Goal: Communication & Community: Answer question/provide support

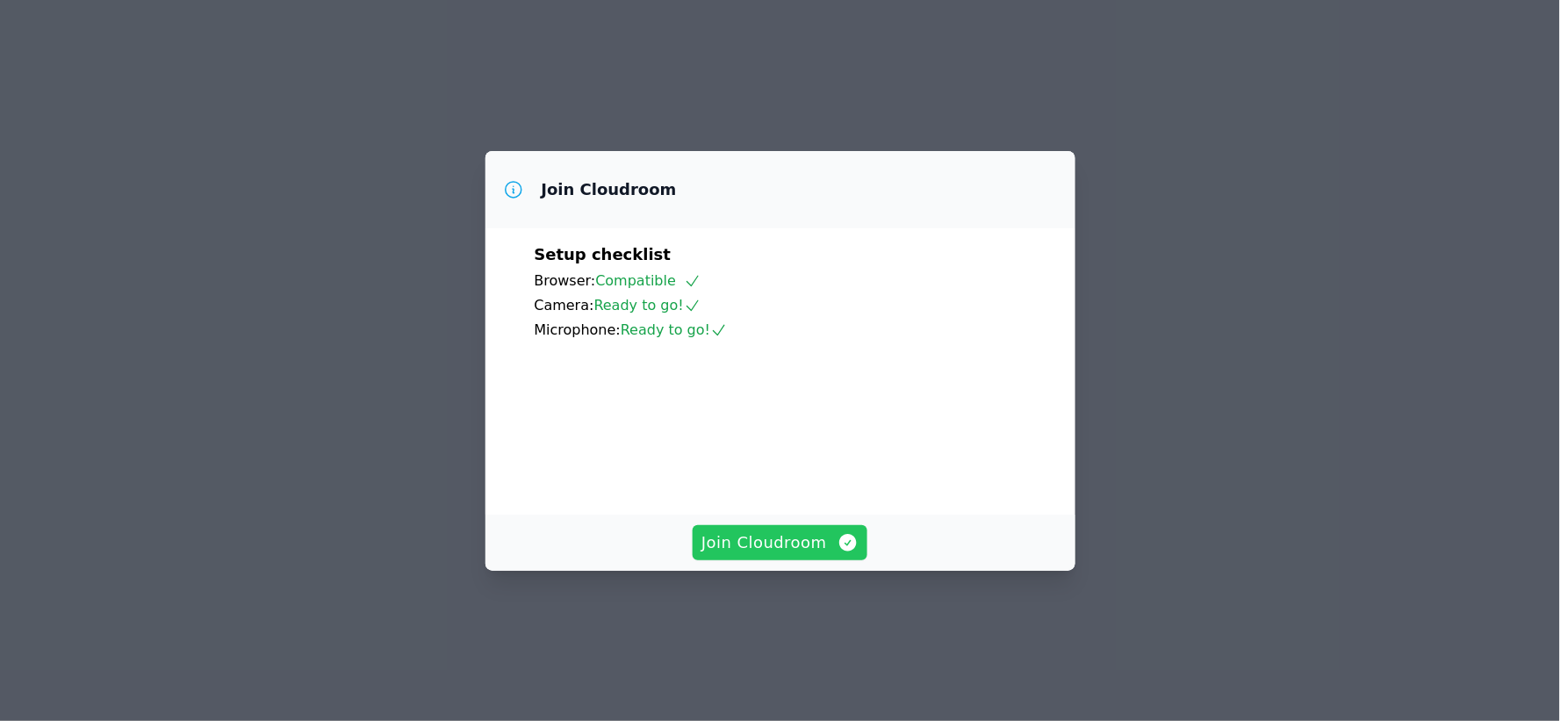
click at [799, 555] on span "Join Cloudroom" at bounding box center [779, 542] width 157 height 25
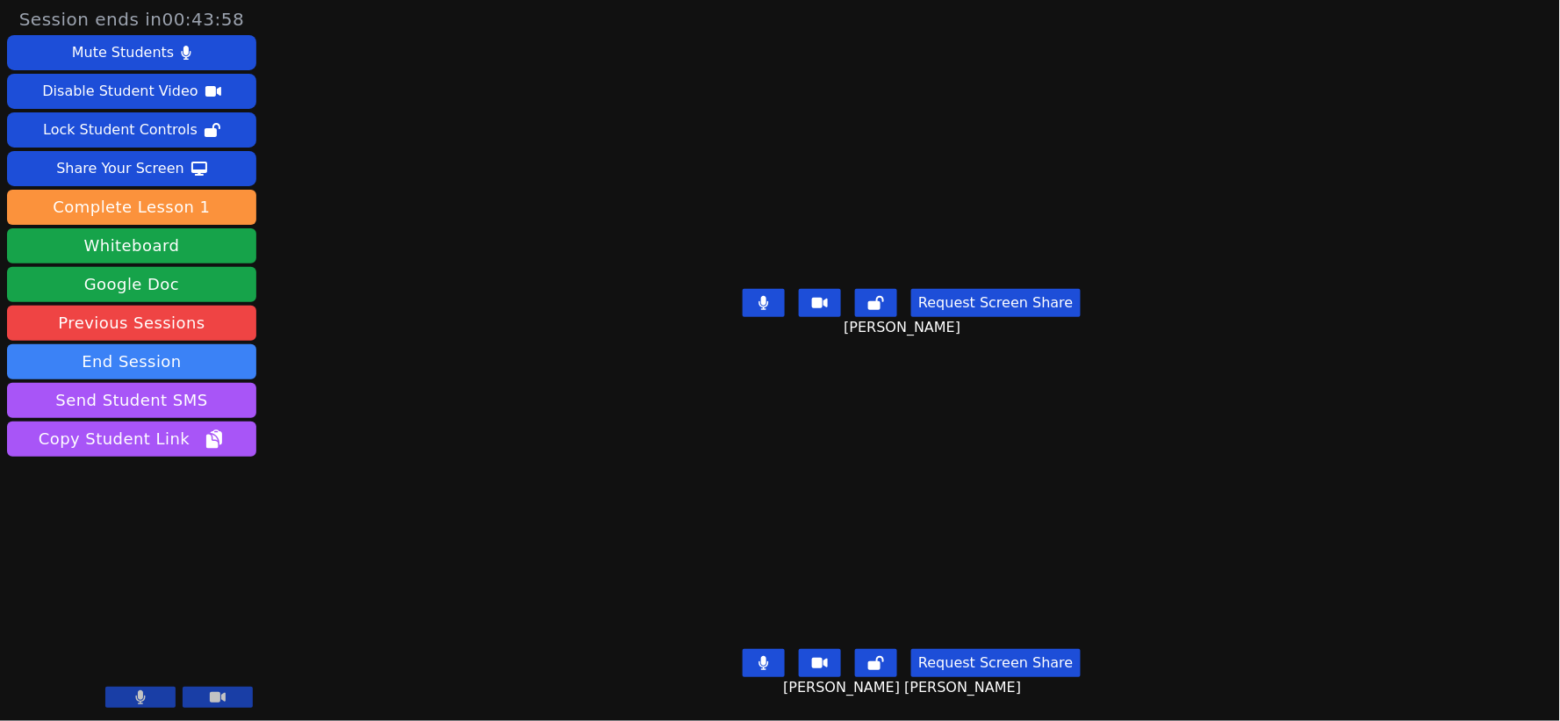
click at [760, 294] on button at bounding box center [764, 303] width 42 height 28
click at [781, 294] on button at bounding box center [764, 303] width 42 height 28
click at [126, 169] on div "Share Your Screen" at bounding box center [120, 168] width 128 height 28
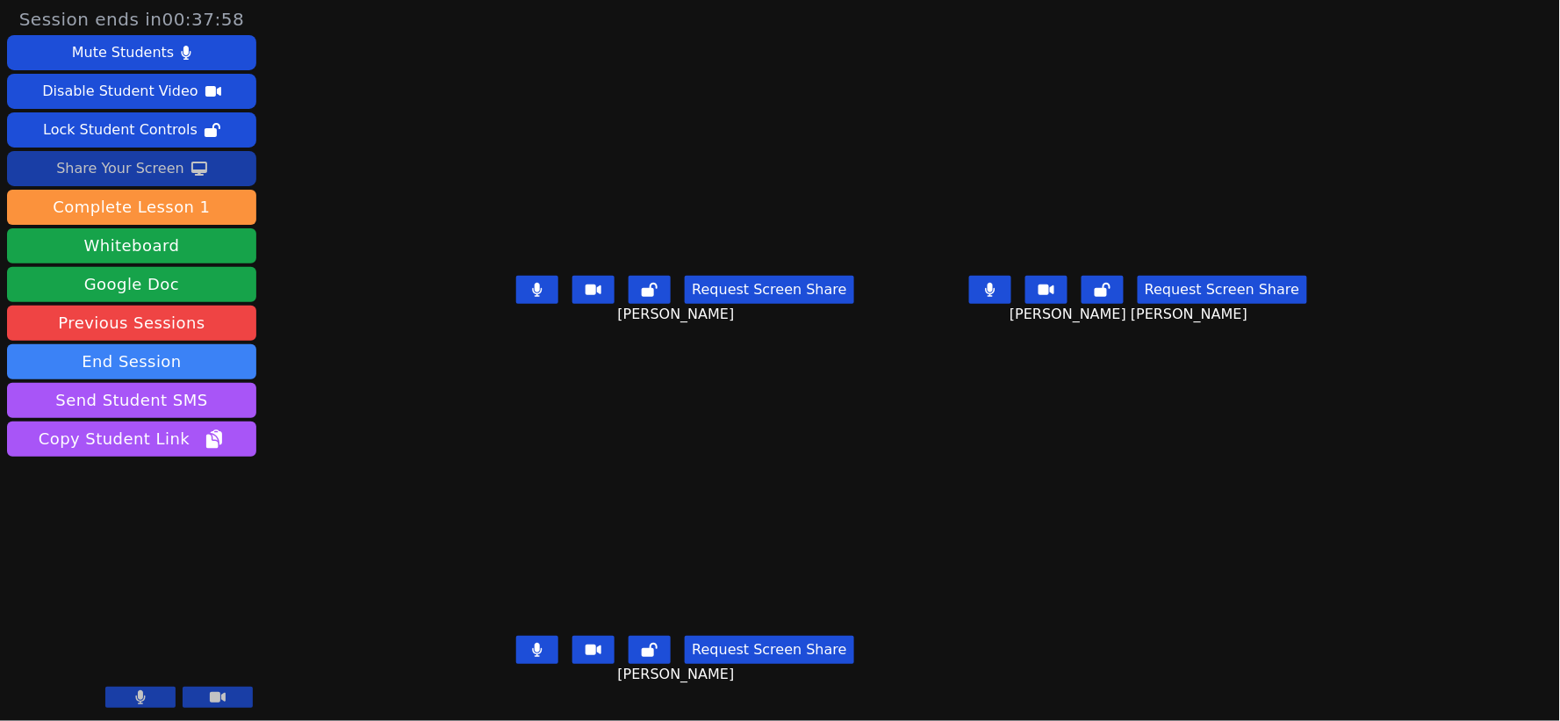
click at [532, 297] on icon at bounding box center [537, 290] width 11 height 14
click at [995, 297] on icon at bounding box center [991, 290] width 10 height 14
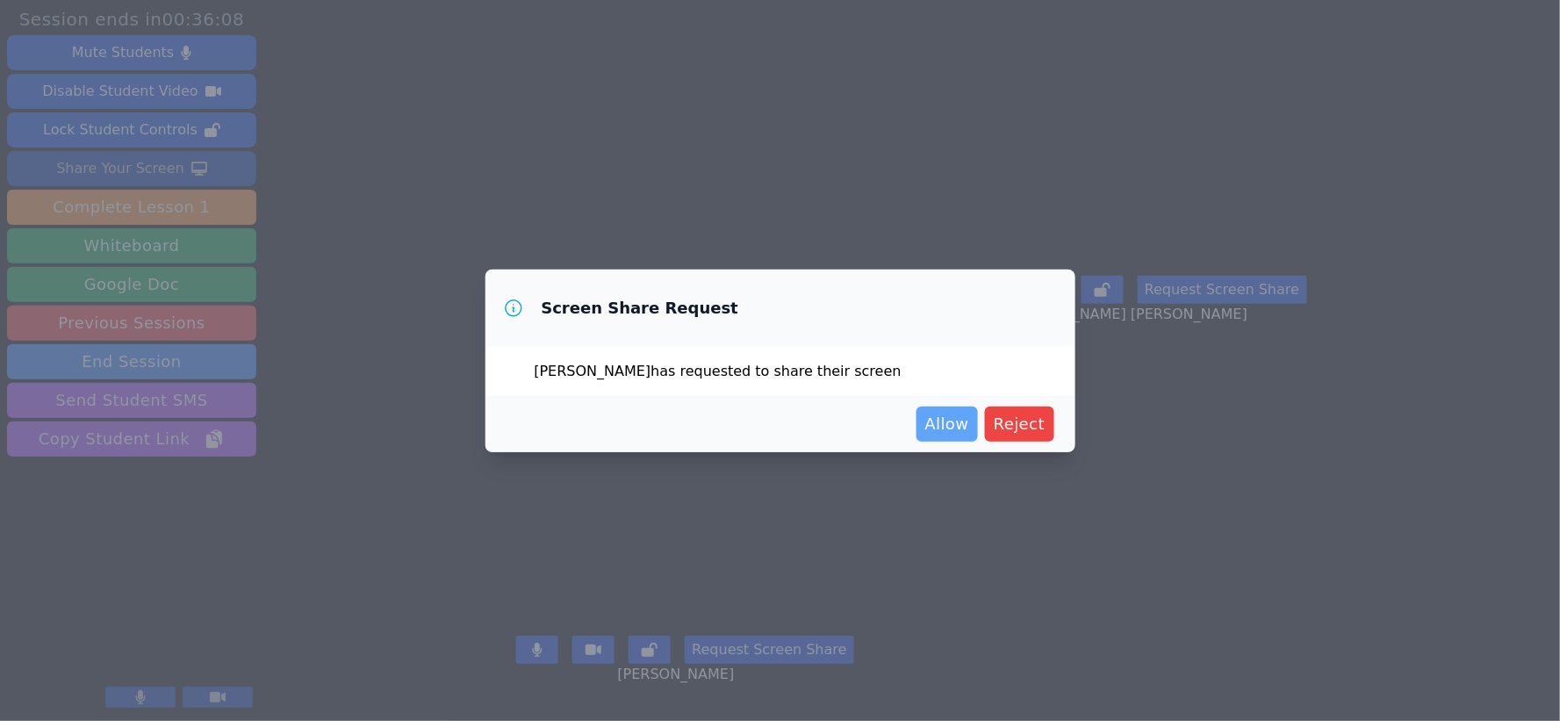
click at [953, 421] on span "Allow" at bounding box center [947, 424] width 44 height 25
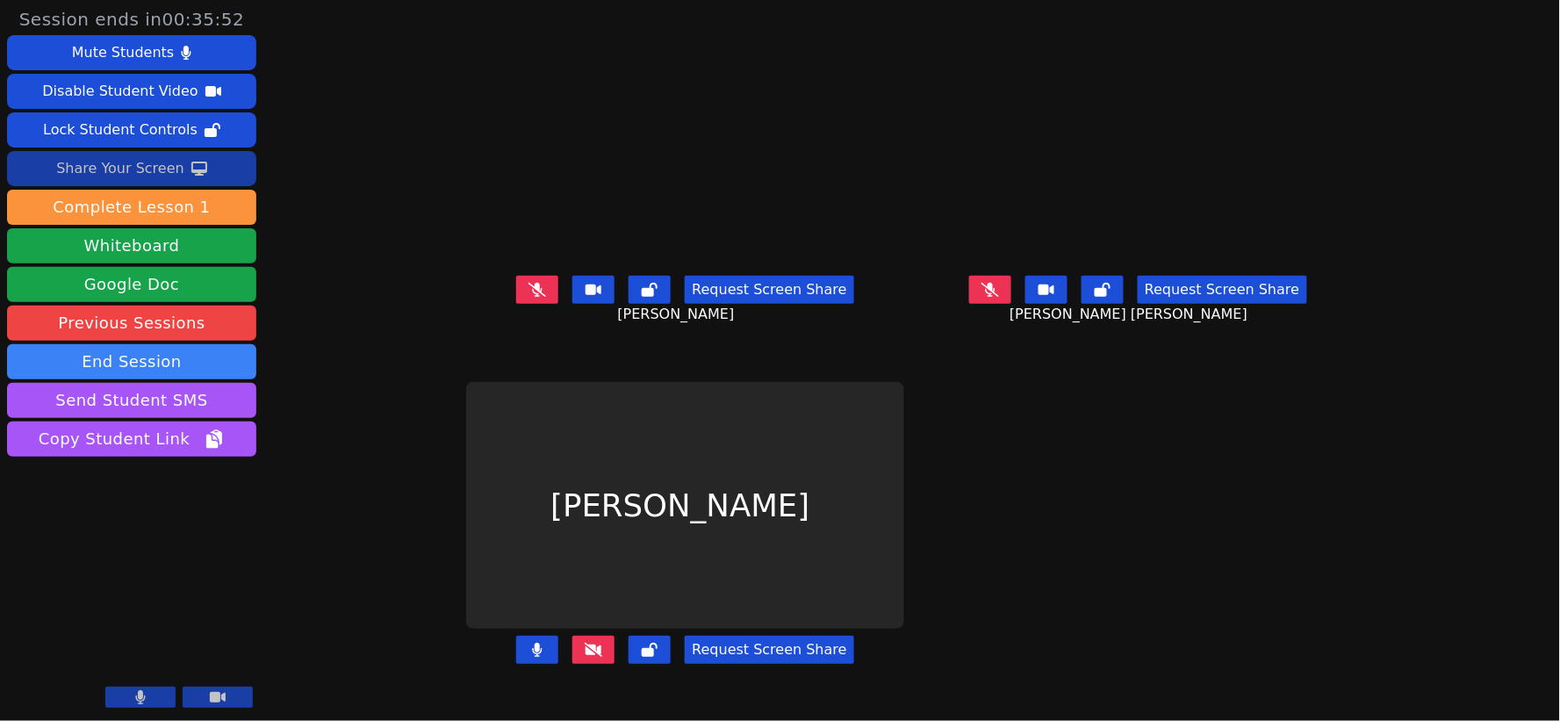
click at [733, 660] on button "Request Screen Share" at bounding box center [769, 649] width 169 height 28
click at [718, 662] on button "Request Screen Share" at bounding box center [769, 649] width 169 height 28
click at [585, 657] on icon at bounding box center [594, 649] width 18 height 14
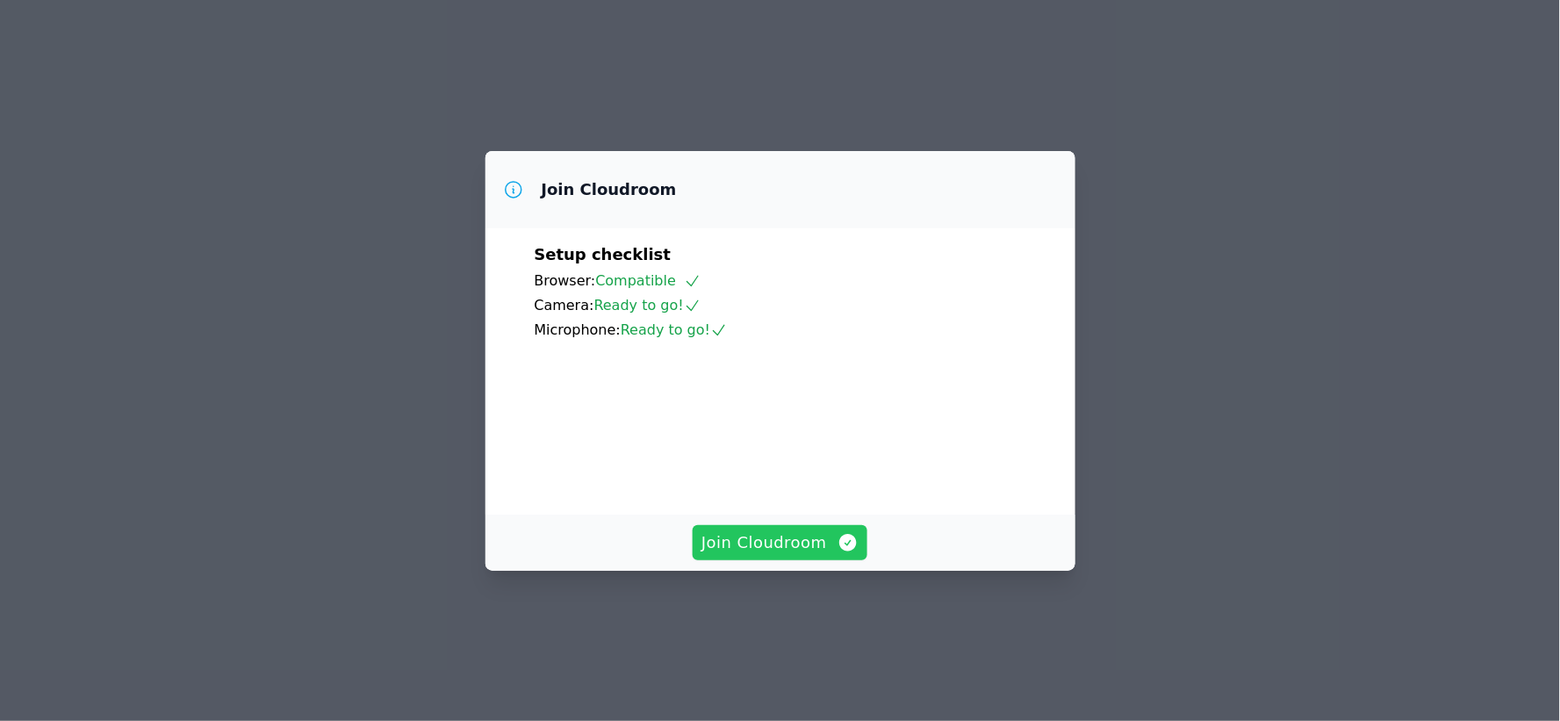
click at [782, 555] on span "Join Cloudroom" at bounding box center [779, 542] width 157 height 25
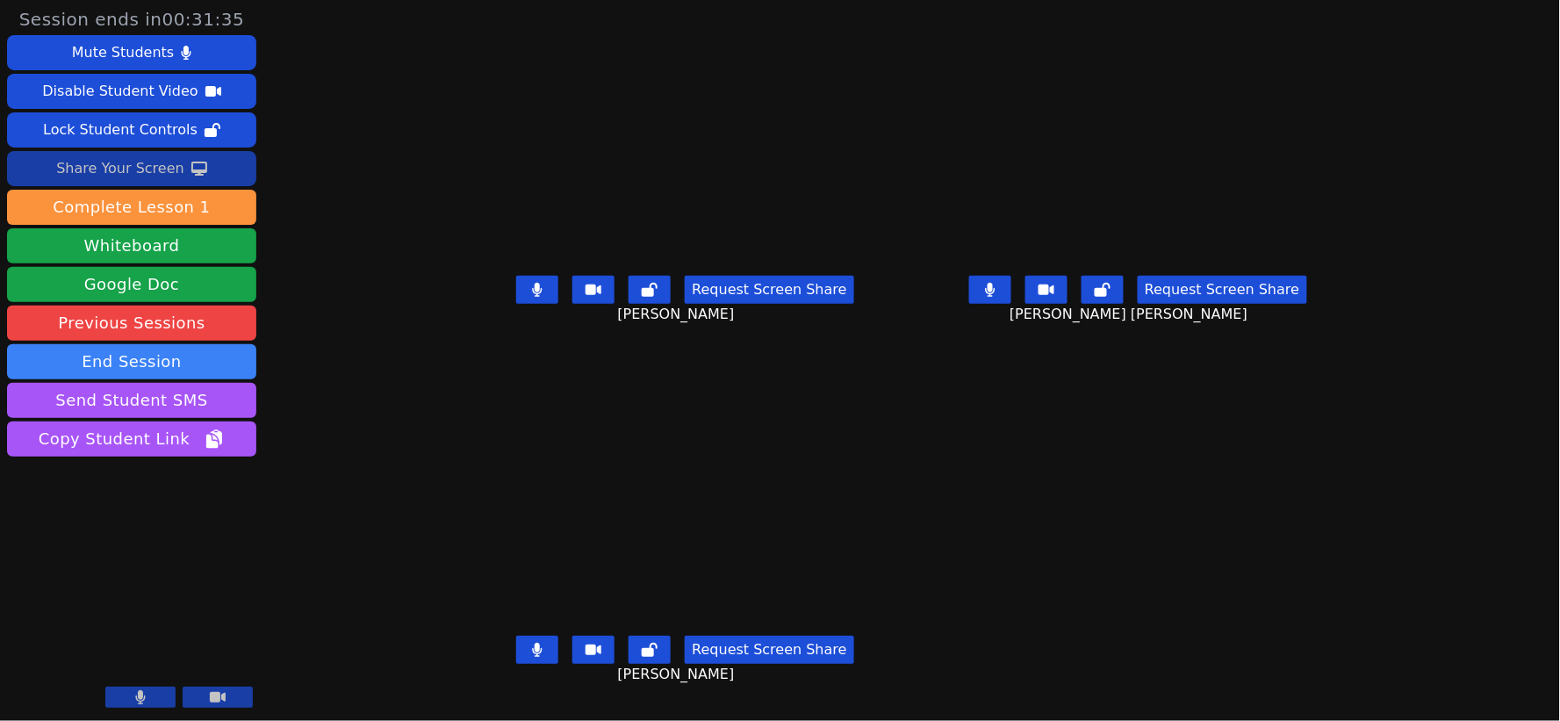
click at [117, 173] on div "Share Your Screen" at bounding box center [120, 168] width 128 height 28
click at [140, 165] on div "Share Your Screen" at bounding box center [120, 168] width 128 height 28
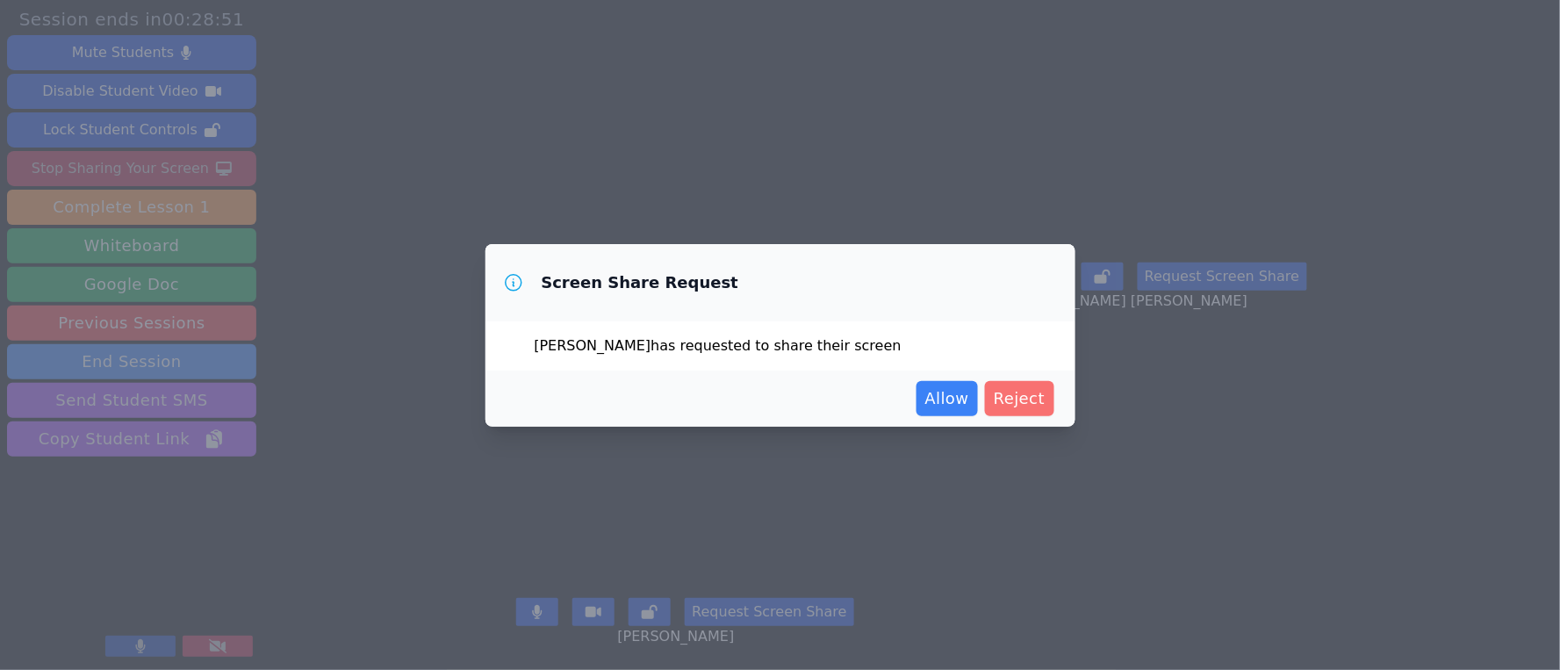
click at [1025, 405] on span "Reject" at bounding box center [1020, 398] width 52 height 25
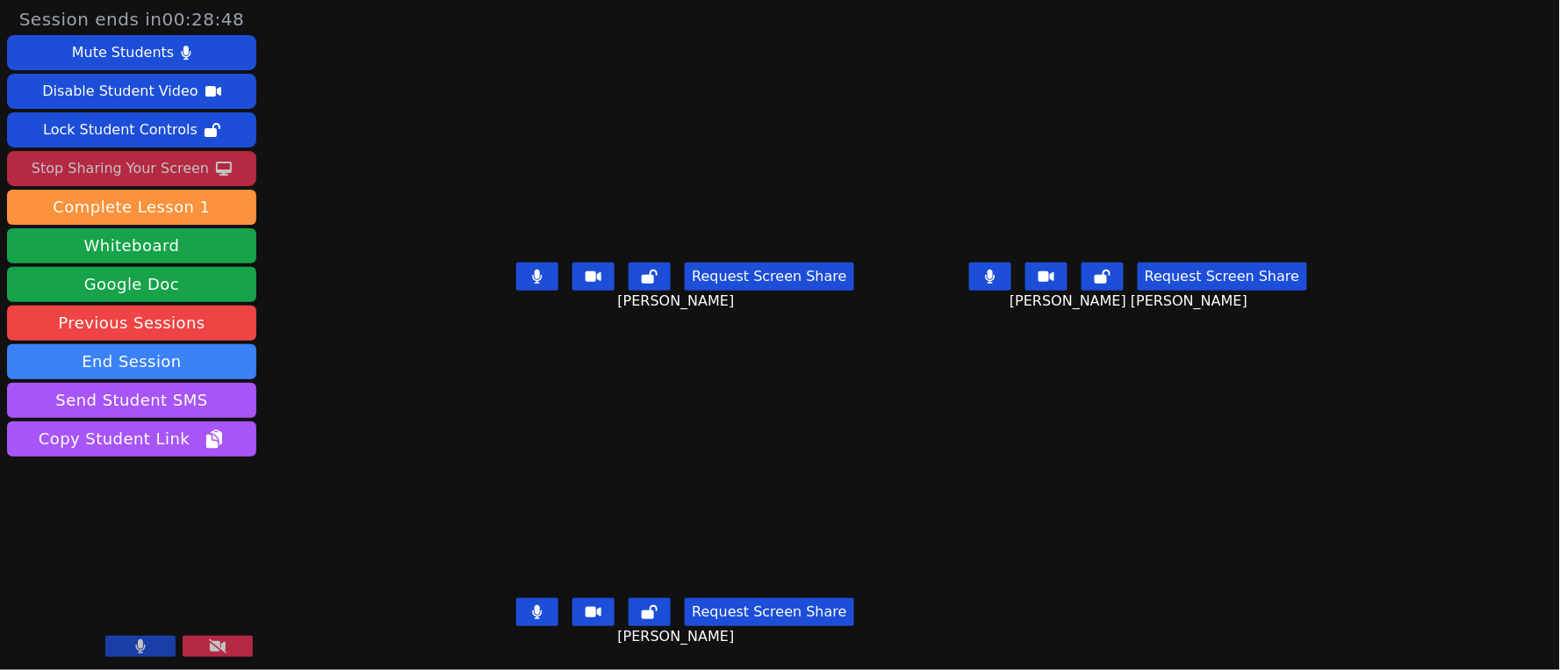
click at [717, 277] on button "Request Screen Share" at bounding box center [769, 276] width 169 height 28
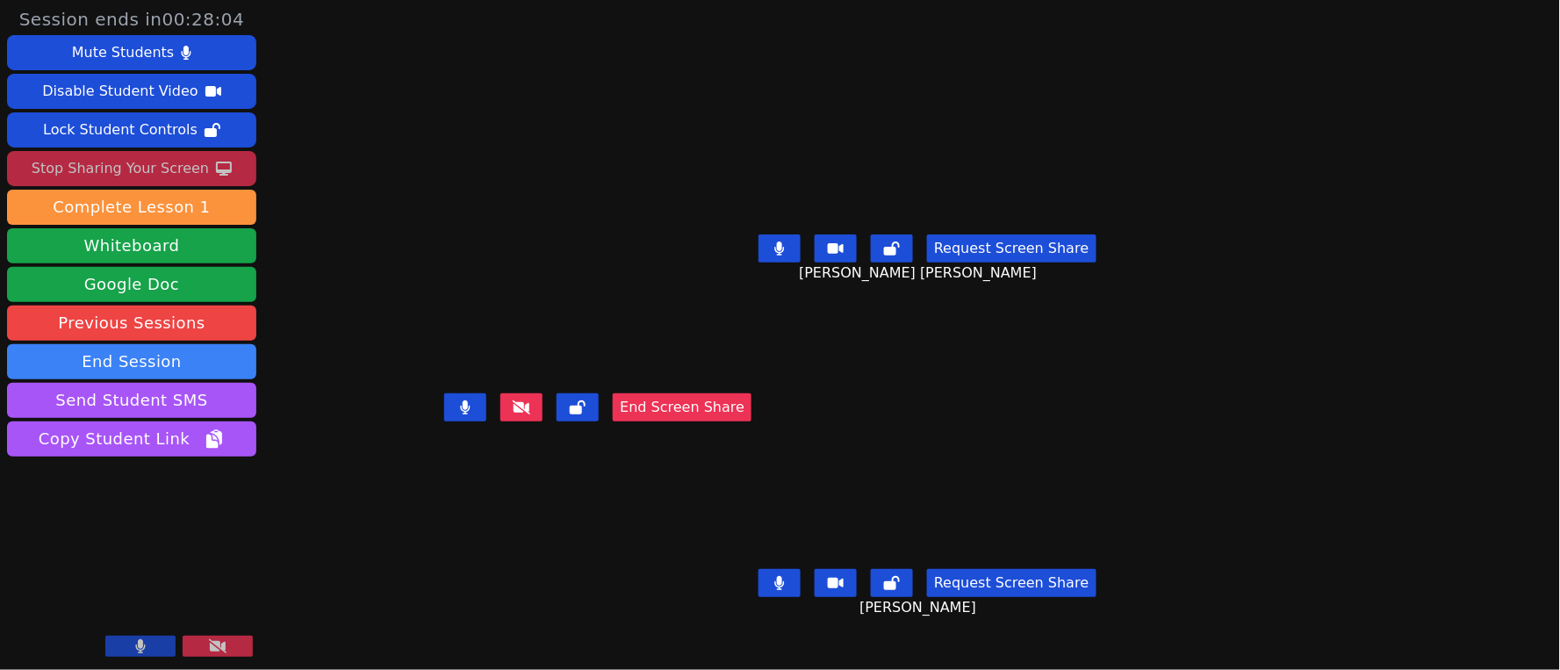
click at [751, 421] on button "End Screen Share" at bounding box center [682, 407] width 139 height 28
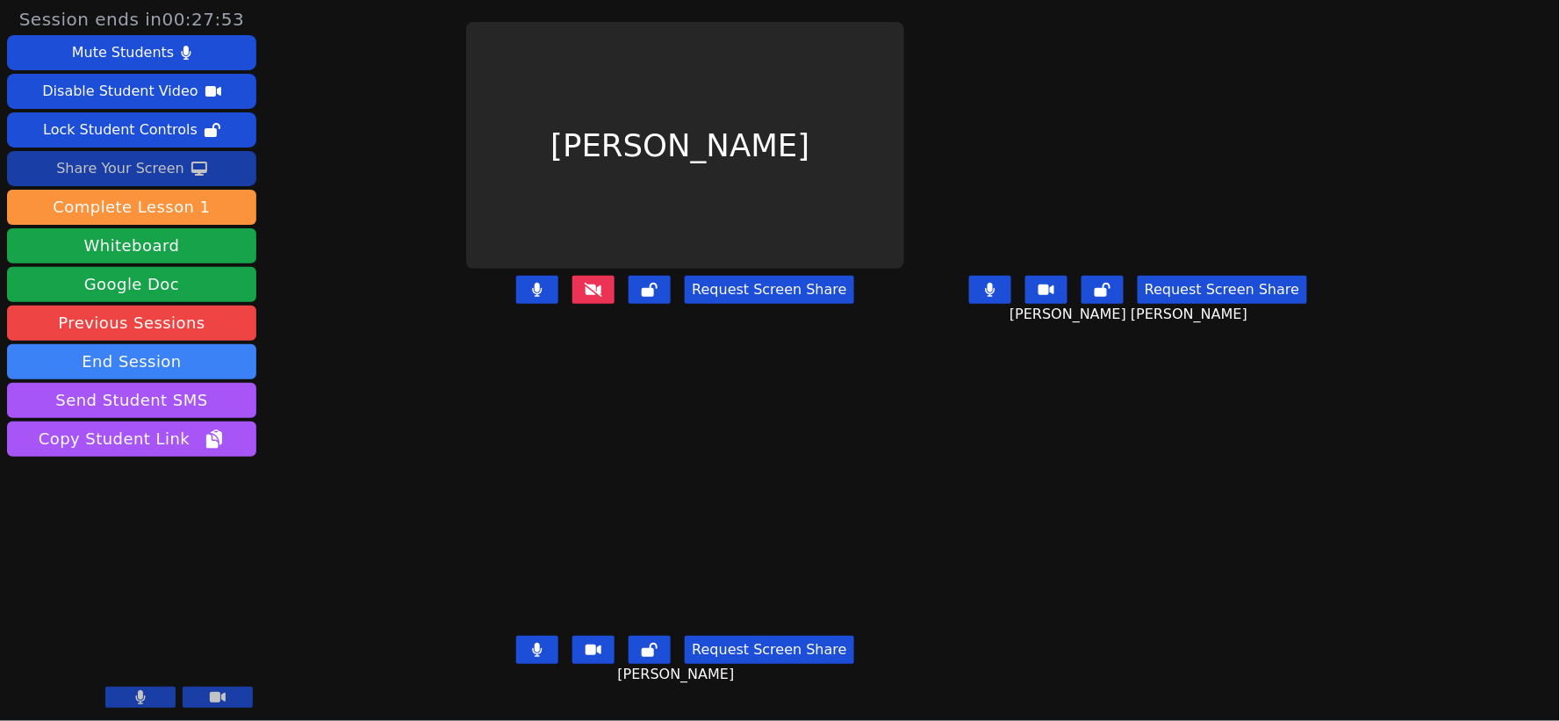
click at [995, 297] on icon at bounding box center [991, 290] width 10 height 14
click at [532, 297] on icon at bounding box center [537, 290] width 11 height 14
click at [112, 168] on div "Share Your Screen" at bounding box center [120, 168] width 128 height 28
click at [1267, 304] on button "Request Screen Share" at bounding box center [1221, 290] width 169 height 28
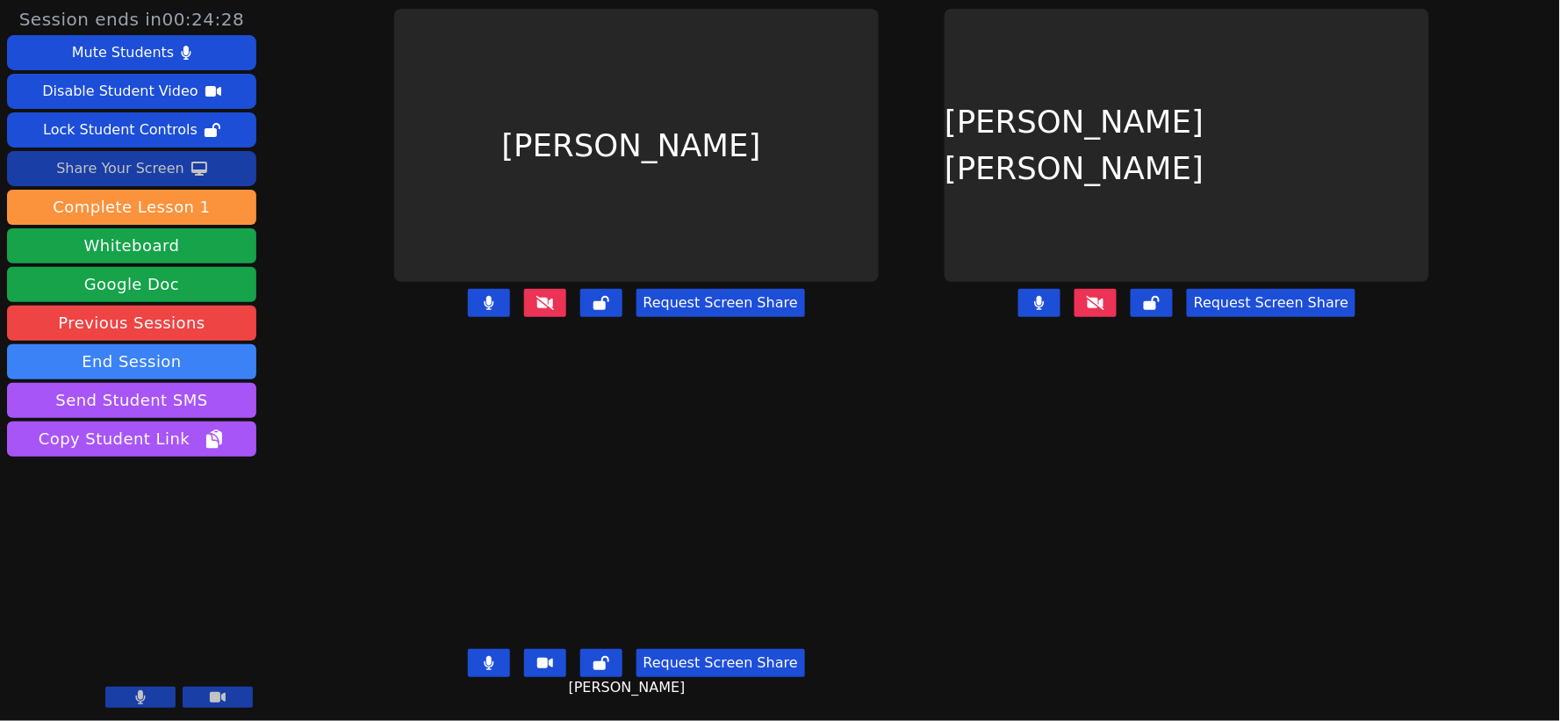
click at [541, 299] on icon at bounding box center [545, 303] width 18 height 14
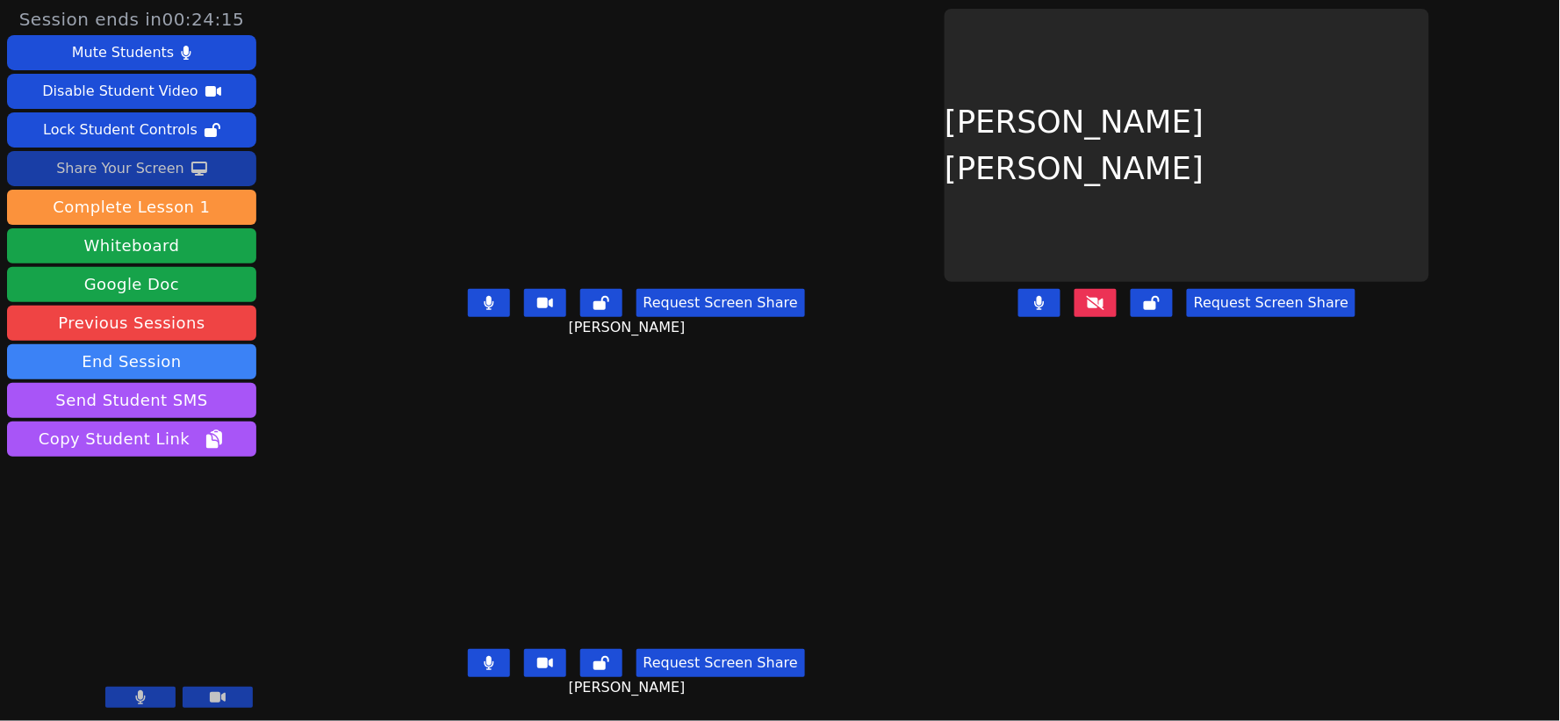
click at [1098, 307] on icon at bounding box center [1096, 302] width 18 height 14
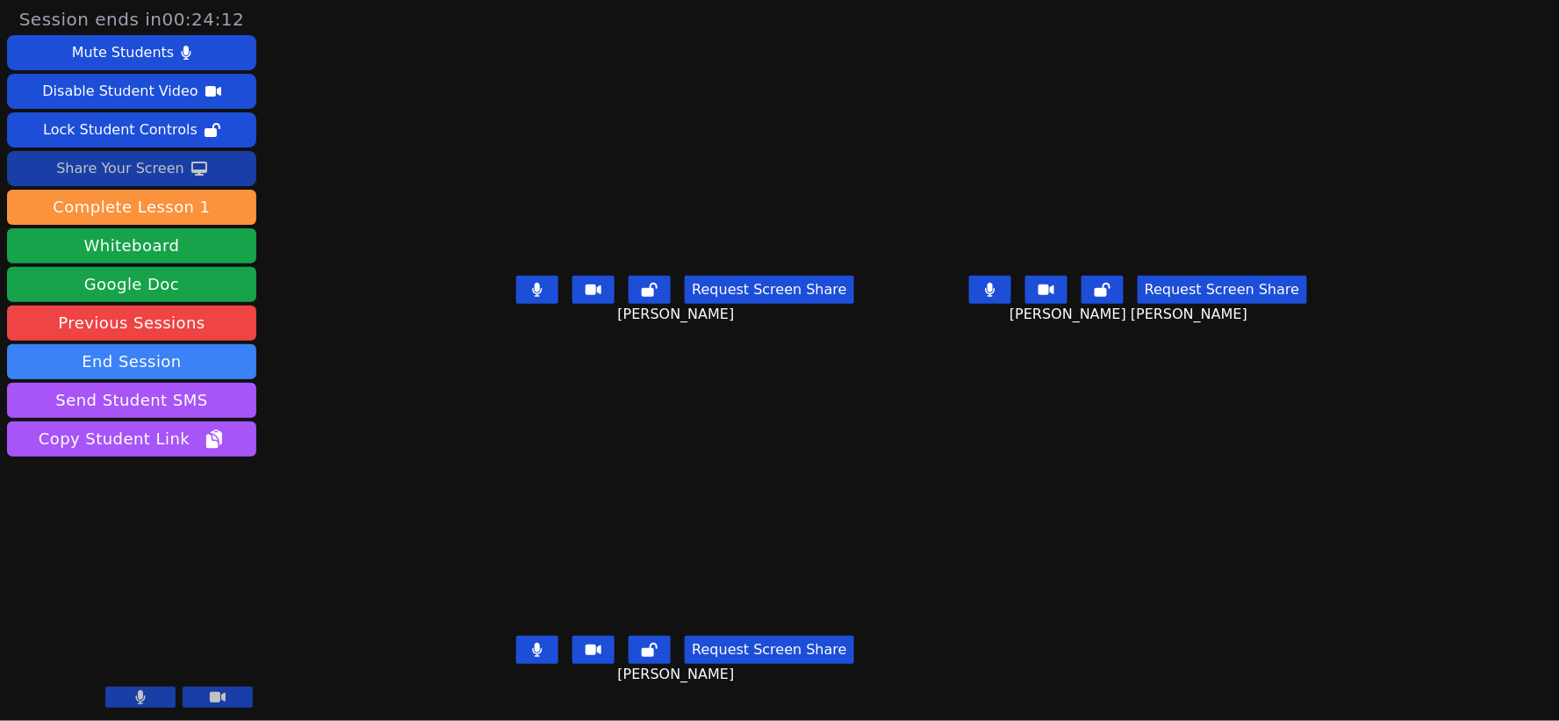
click at [1260, 299] on button "Request Screen Share" at bounding box center [1221, 290] width 169 height 28
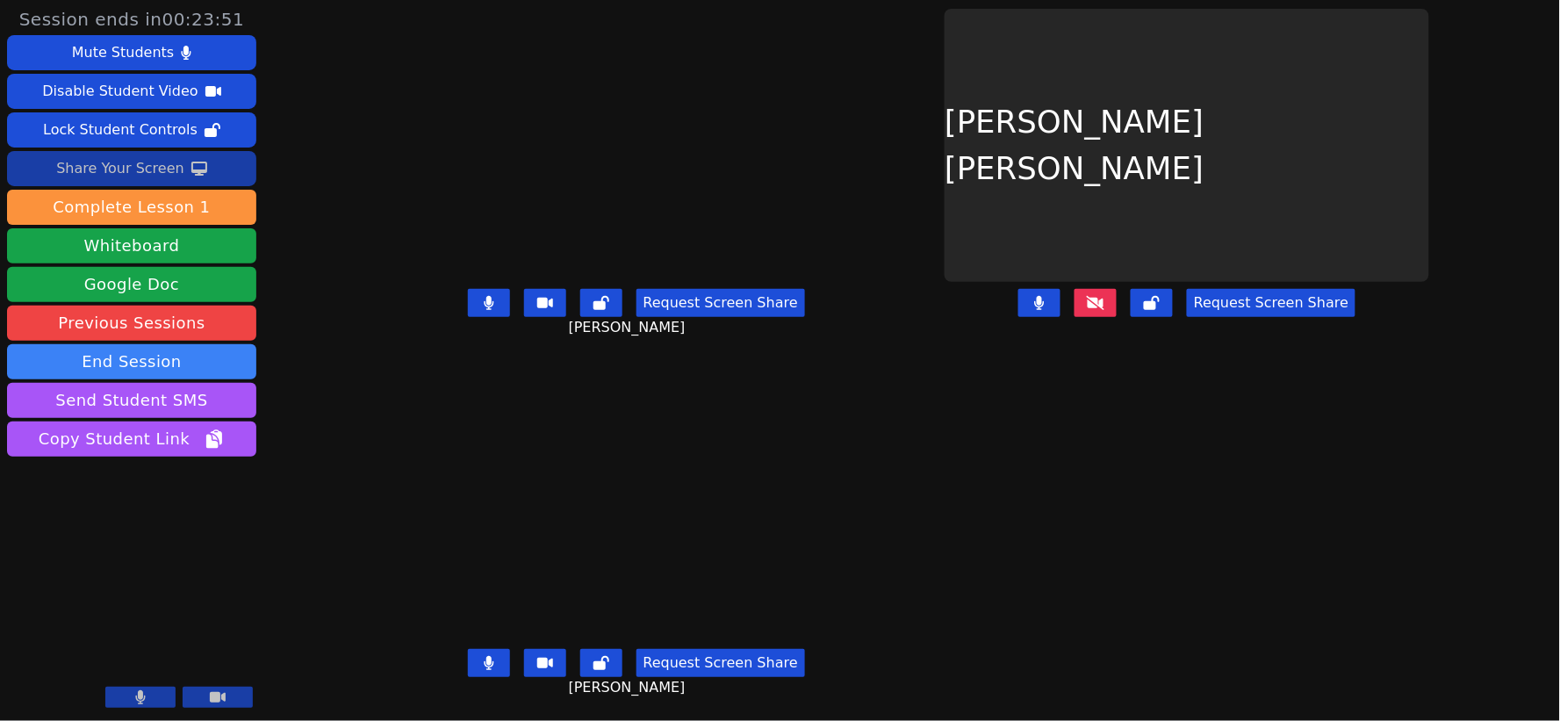
click at [1163, 360] on div "David Miranda Martinez Request Screen Share" at bounding box center [1187, 180] width 537 height 361
click at [1091, 311] on button at bounding box center [1095, 303] width 42 height 28
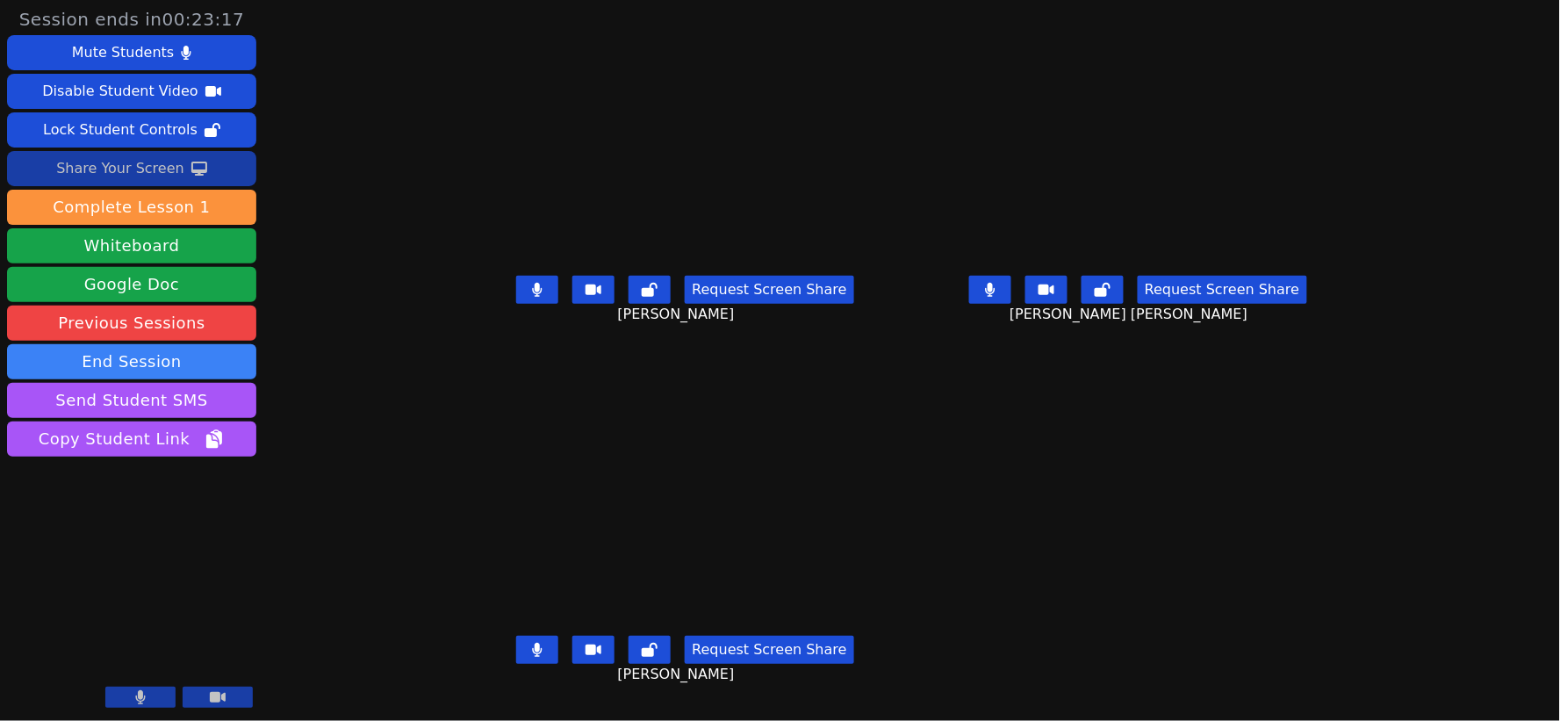
click at [1258, 300] on button "Request Screen Share" at bounding box center [1221, 290] width 169 height 28
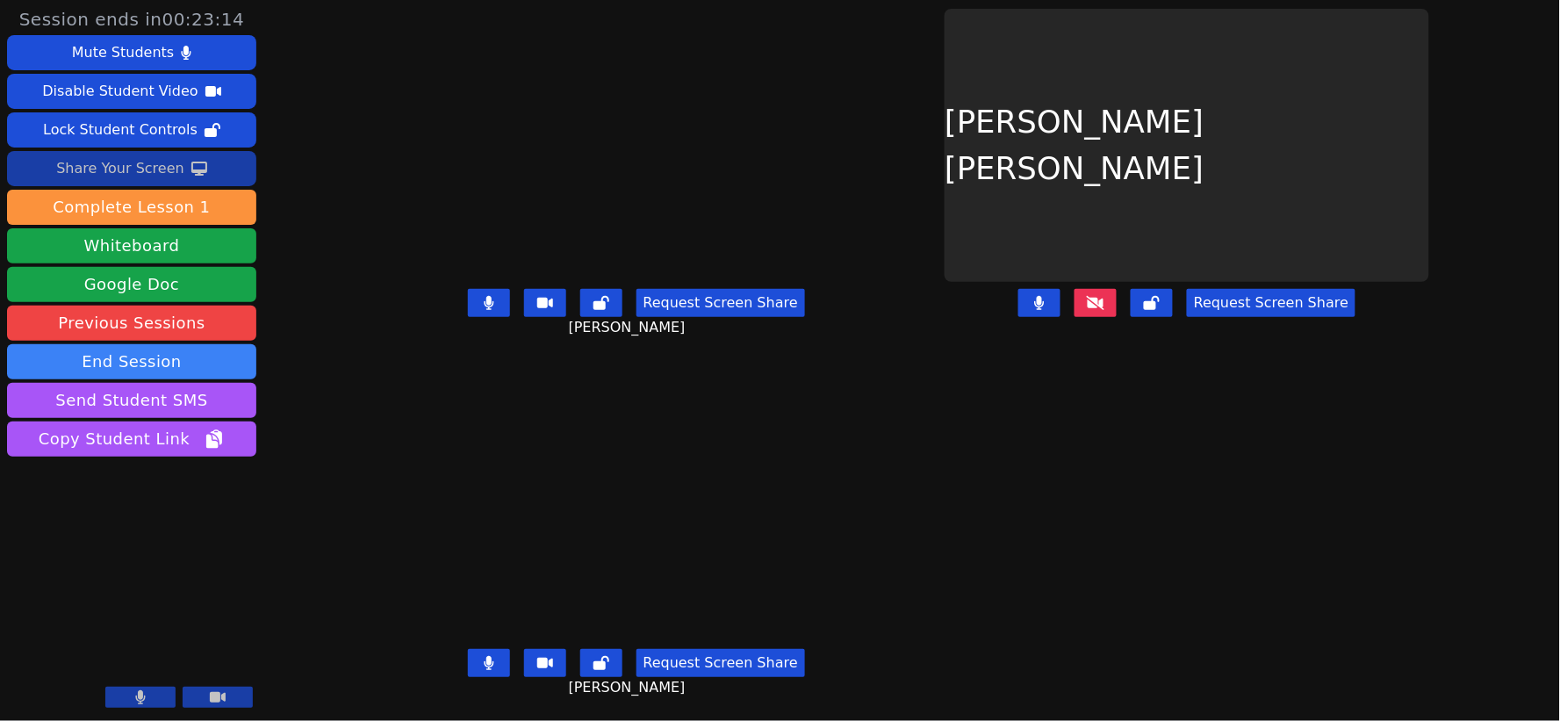
click at [1091, 303] on icon at bounding box center [1096, 302] width 18 height 14
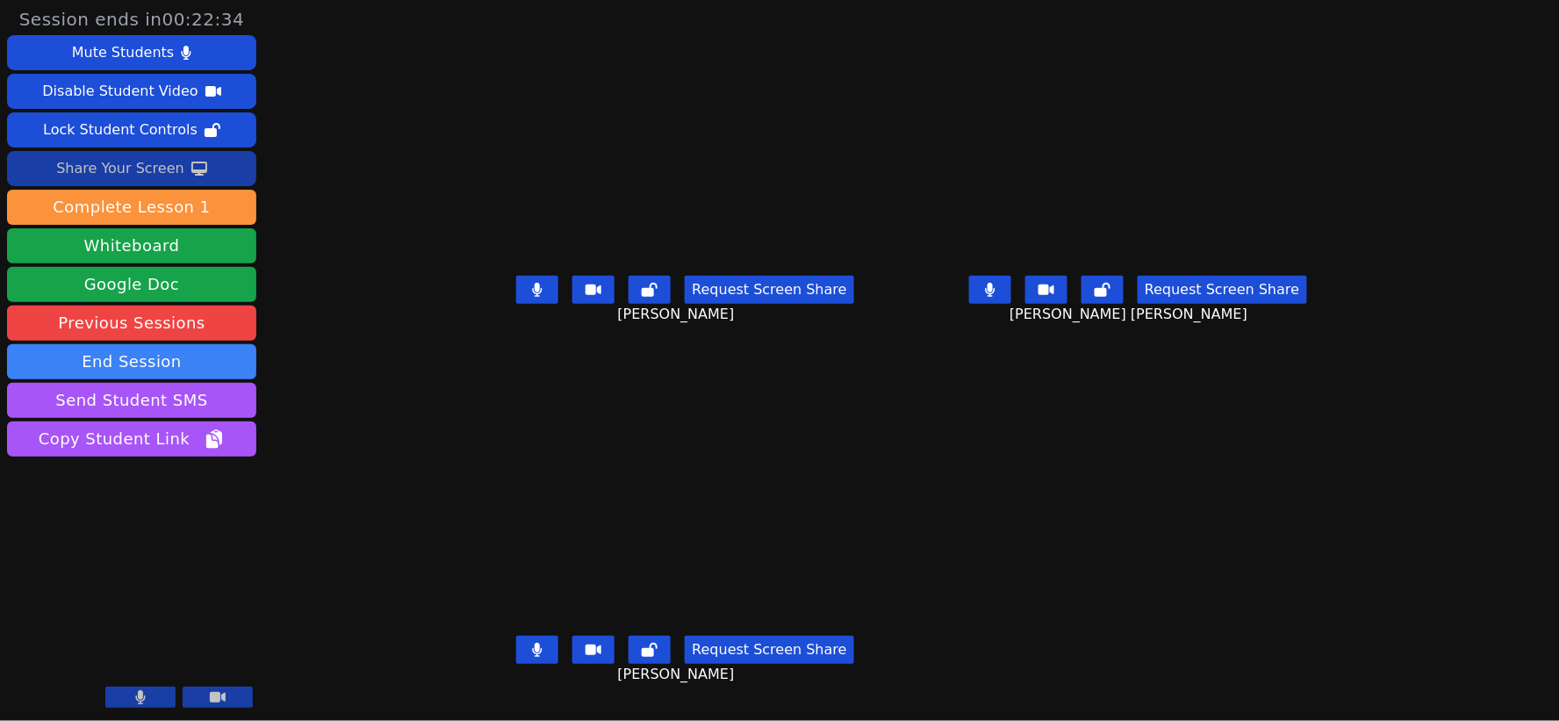
click at [1244, 300] on button "Request Screen Share" at bounding box center [1221, 290] width 169 height 28
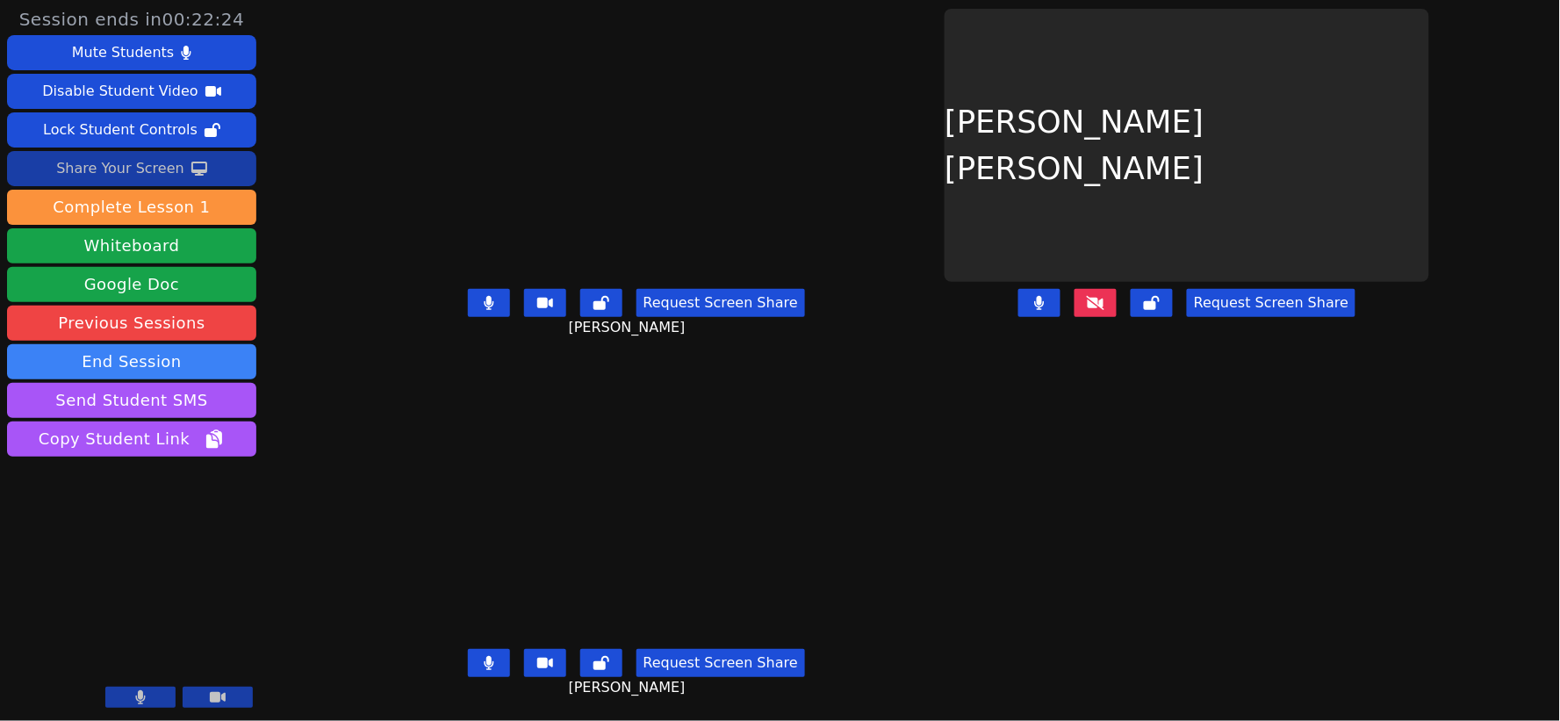
click at [1095, 301] on icon at bounding box center [1096, 302] width 18 height 14
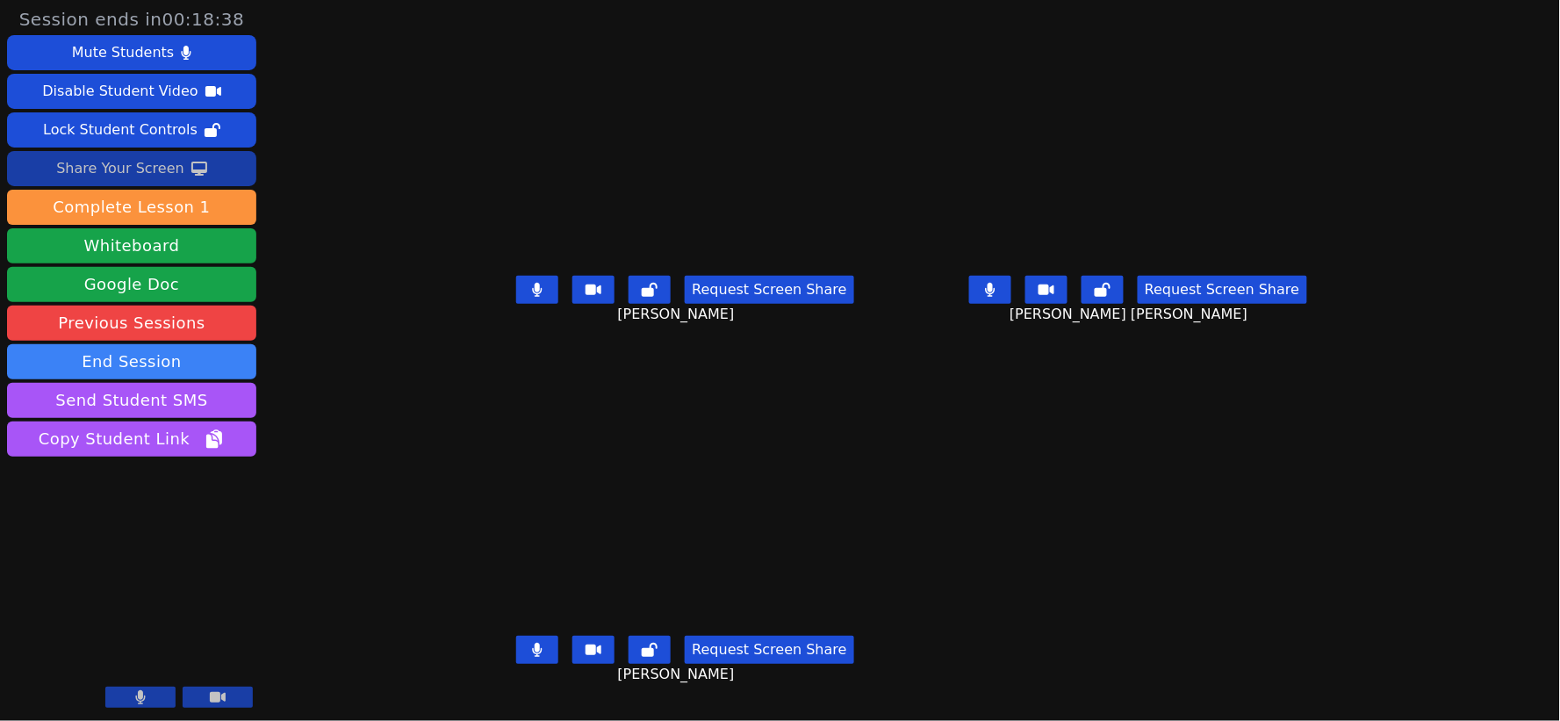
scroll to position [14, 0]
click at [139, 167] on div "Share Your Screen" at bounding box center [120, 168] width 128 height 28
click at [126, 54] on div "Mute Students" at bounding box center [123, 53] width 102 height 28
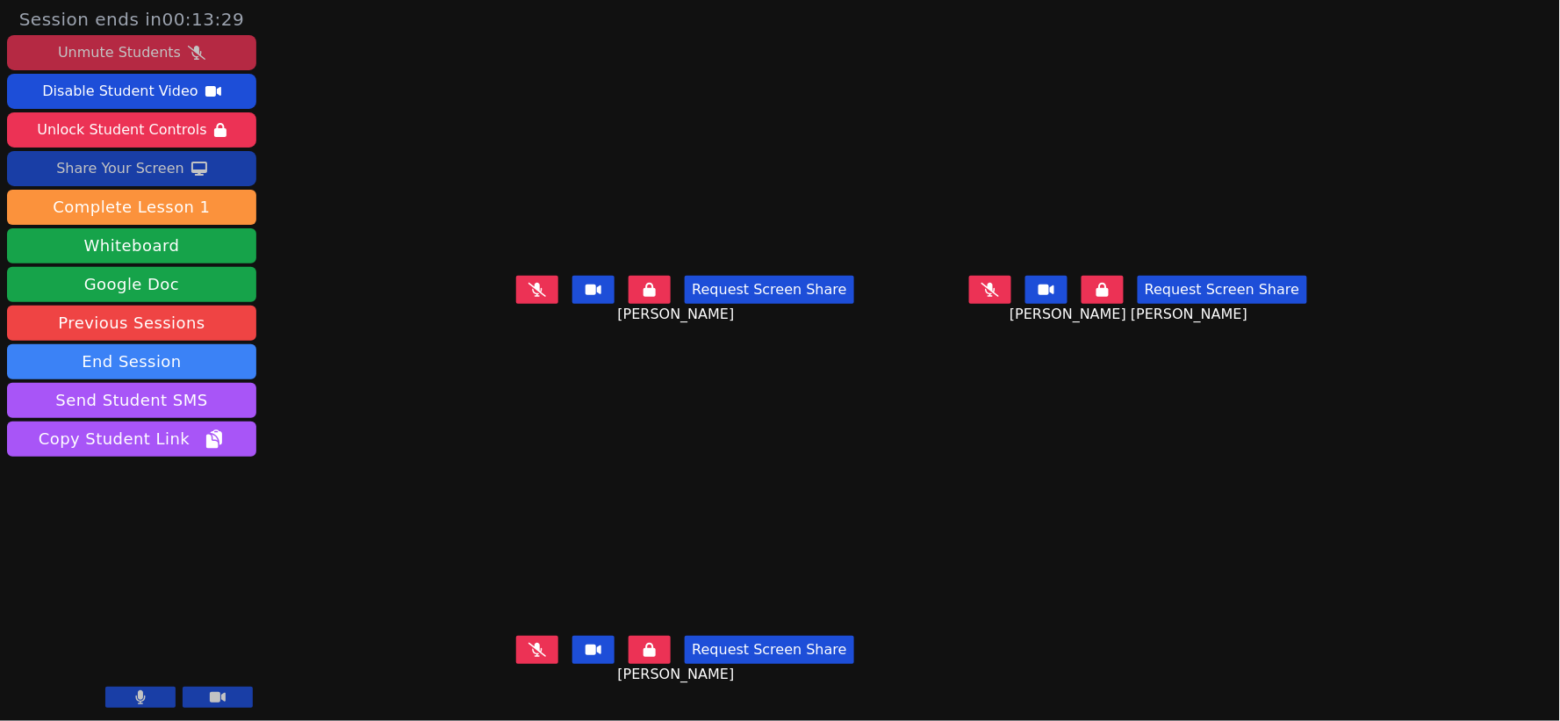
click at [133, 54] on div "Unmute Students" at bounding box center [119, 53] width 123 height 28
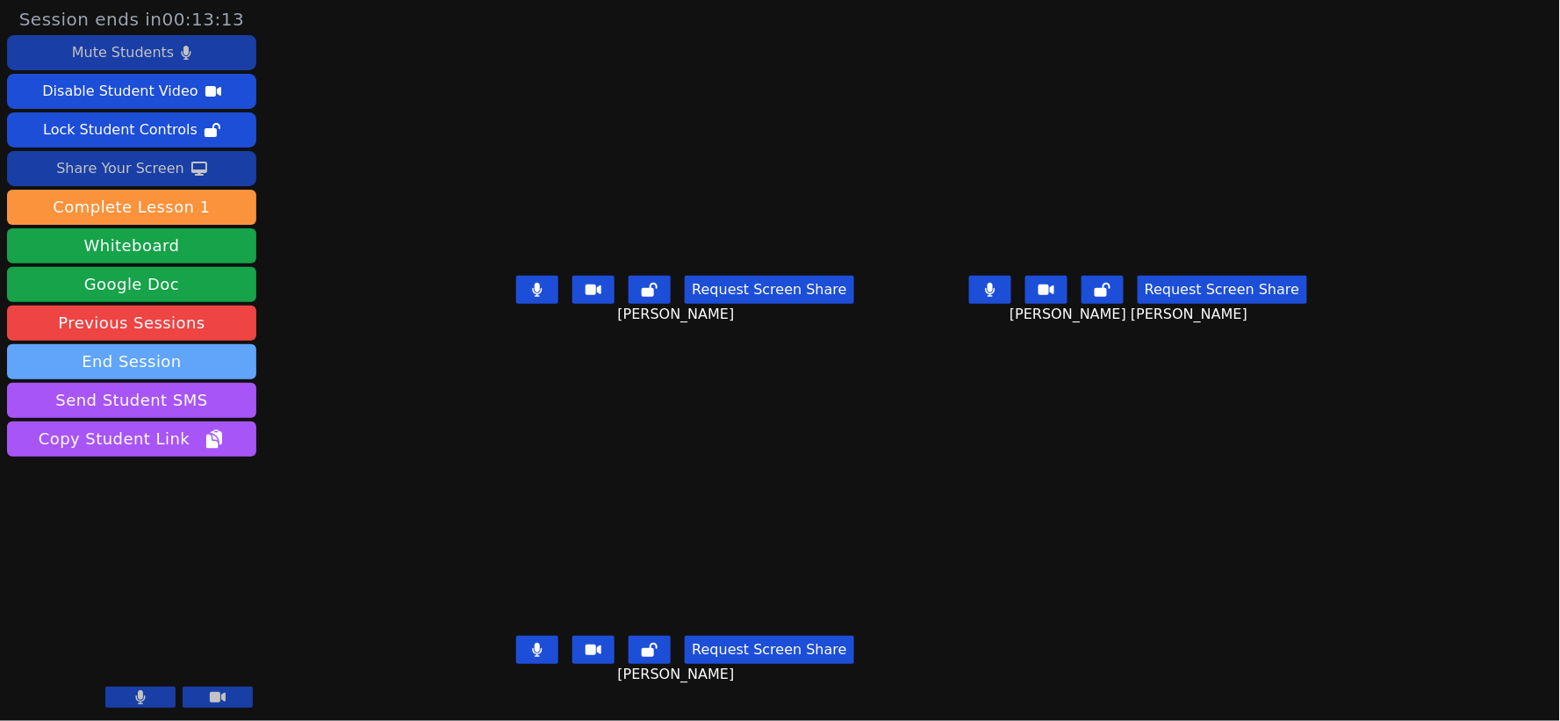
click at [150, 367] on button "End Session" at bounding box center [131, 361] width 249 height 35
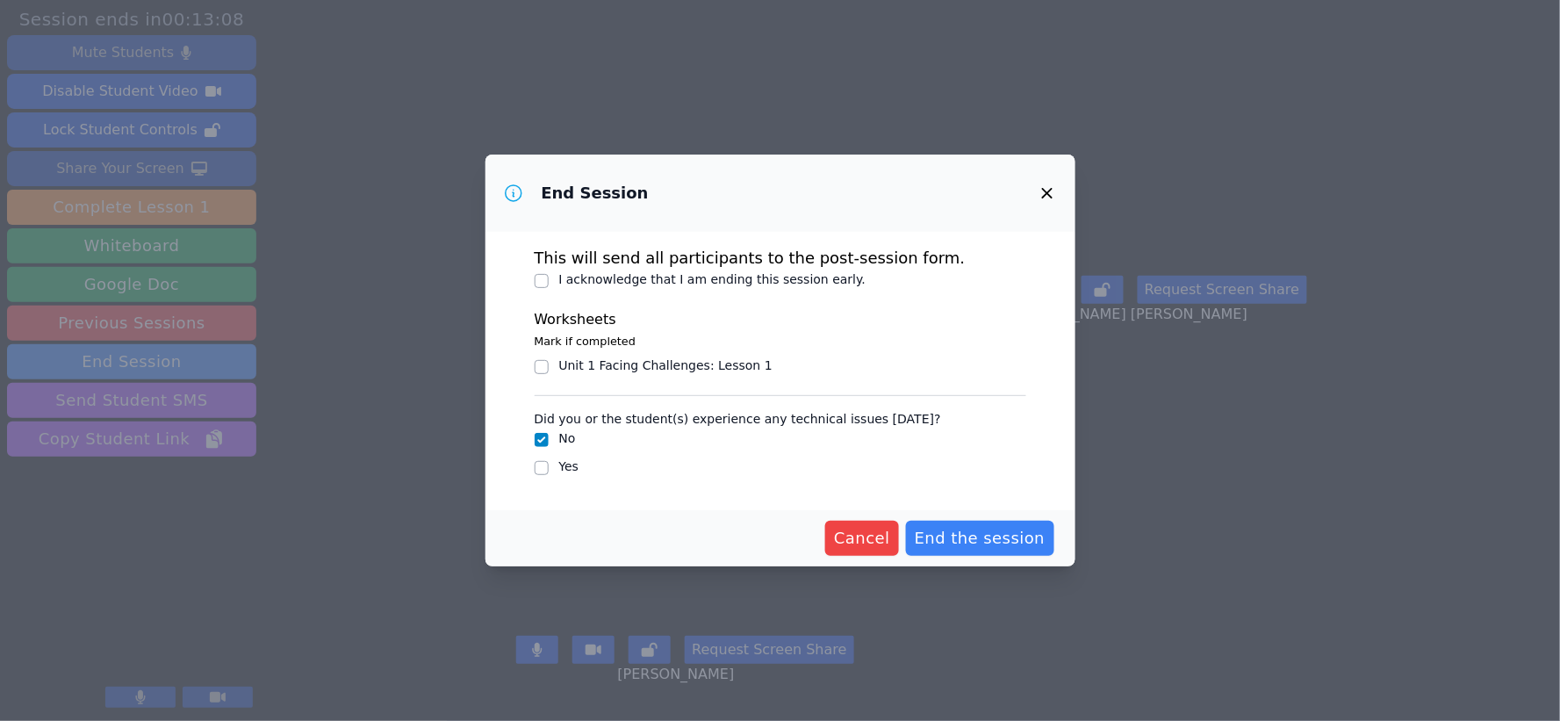
click at [1051, 190] on icon "button" at bounding box center [1047, 193] width 21 height 21
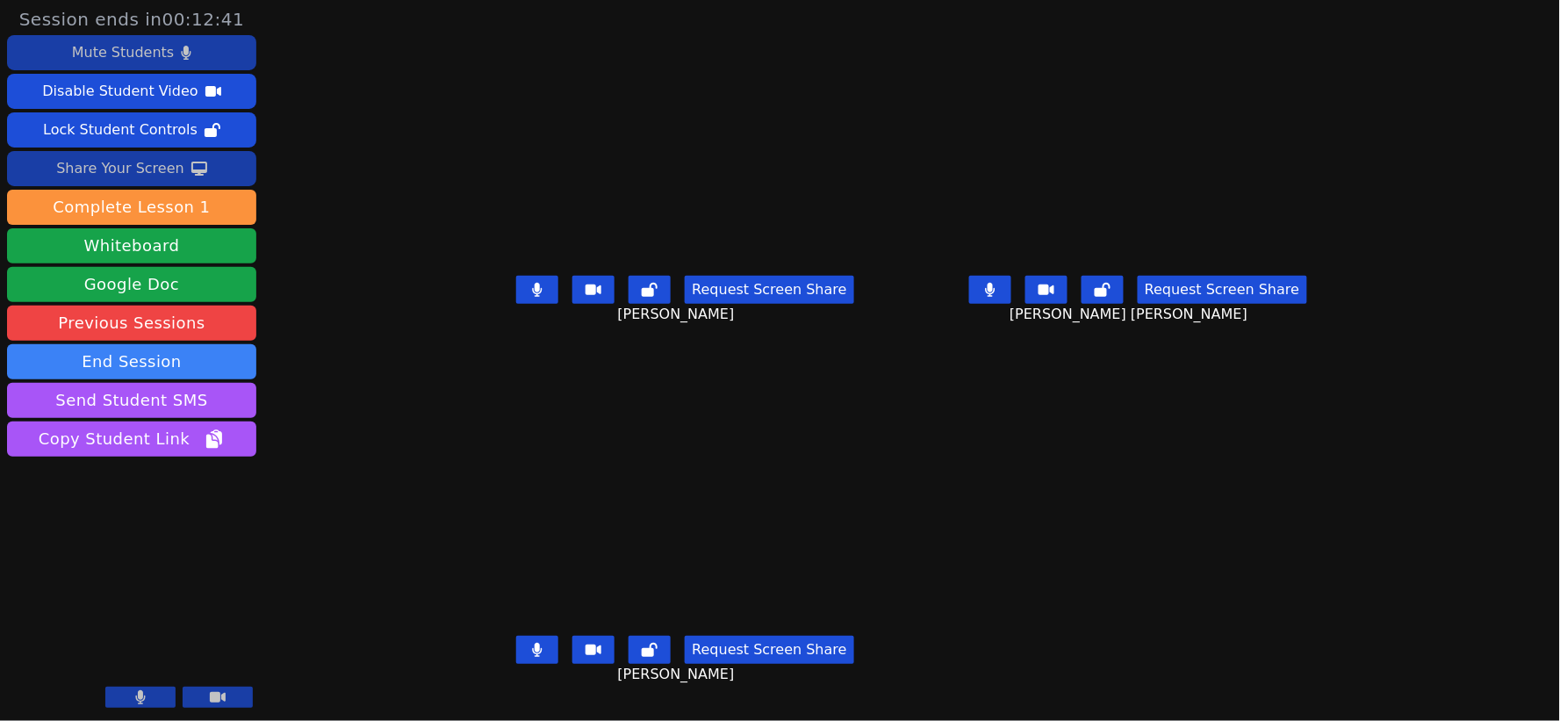
click at [144, 170] on div "Share Your Screen" at bounding box center [120, 168] width 128 height 28
click at [995, 283] on icon at bounding box center [990, 290] width 11 height 14
click at [533, 286] on icon at bounding box center [538, 290] width 10 height 14
click at [712, 648] on button "Request Screen Share" at bounding box center [769, 649] width 169 height 28
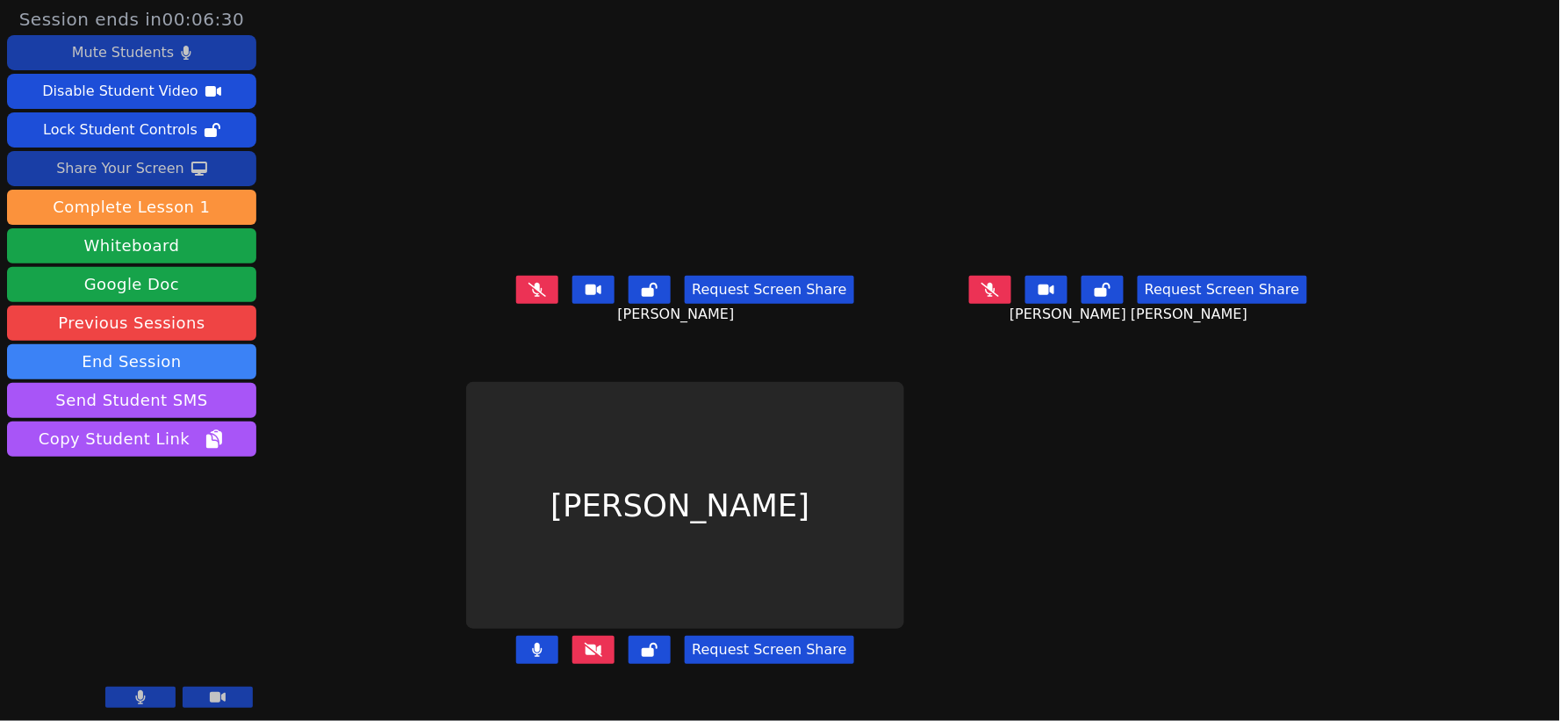
click at [694, 653] on button "Request Screen Share" at bounding box center [769, 649] width 169 height 28
click at [585, 649] on icon at bounding box center [594, 649] width 18 height 14
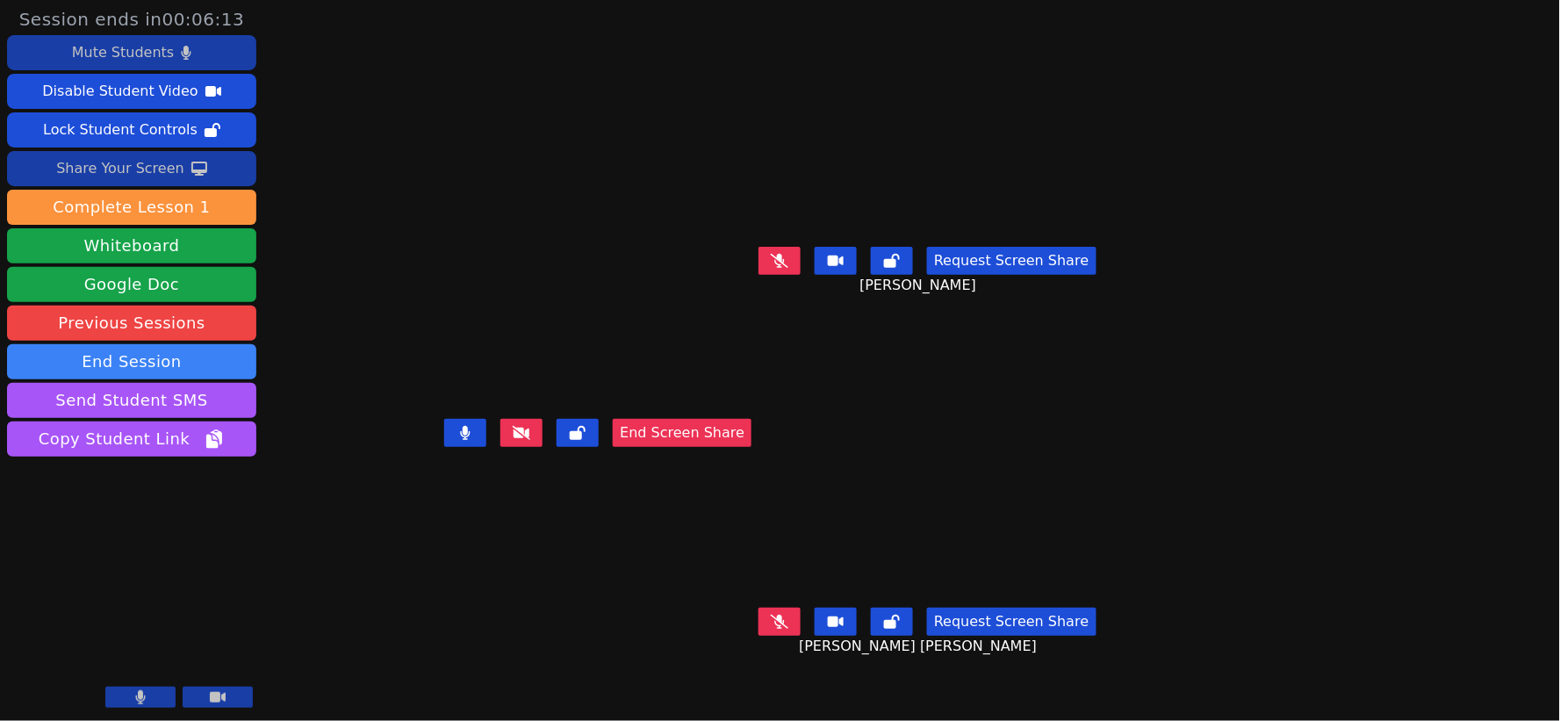
click at [729, 412] on video at bounding box center [597, 325] width 263 height 173
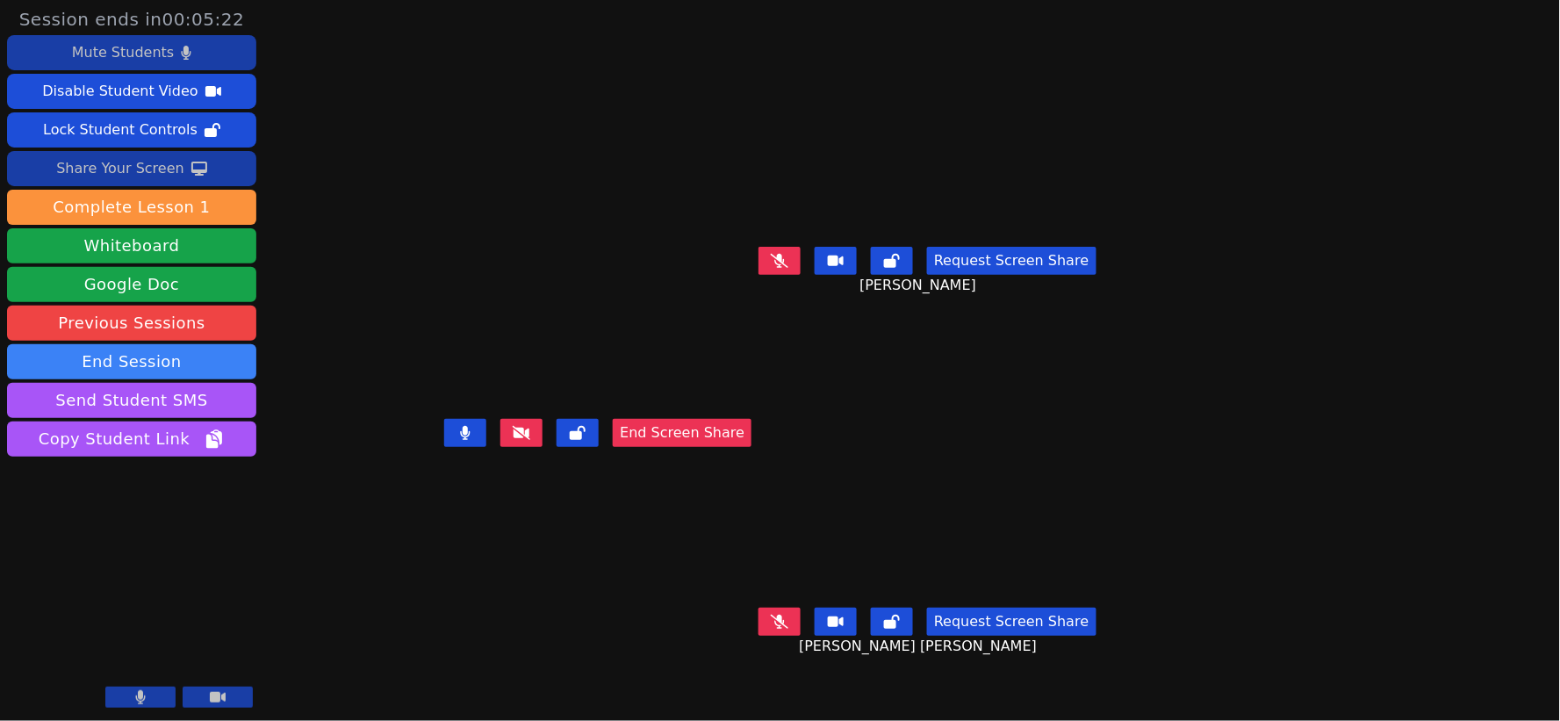
click at [788, 268] on icon at bounding box center [780, 261] width 18 height 14
click at [800, 621] on button at bounding box center [779, 621] width 42 height 28
click at [751, 447] on button "End Screen Share" at bounding box center [682, 433] width 139 height 28
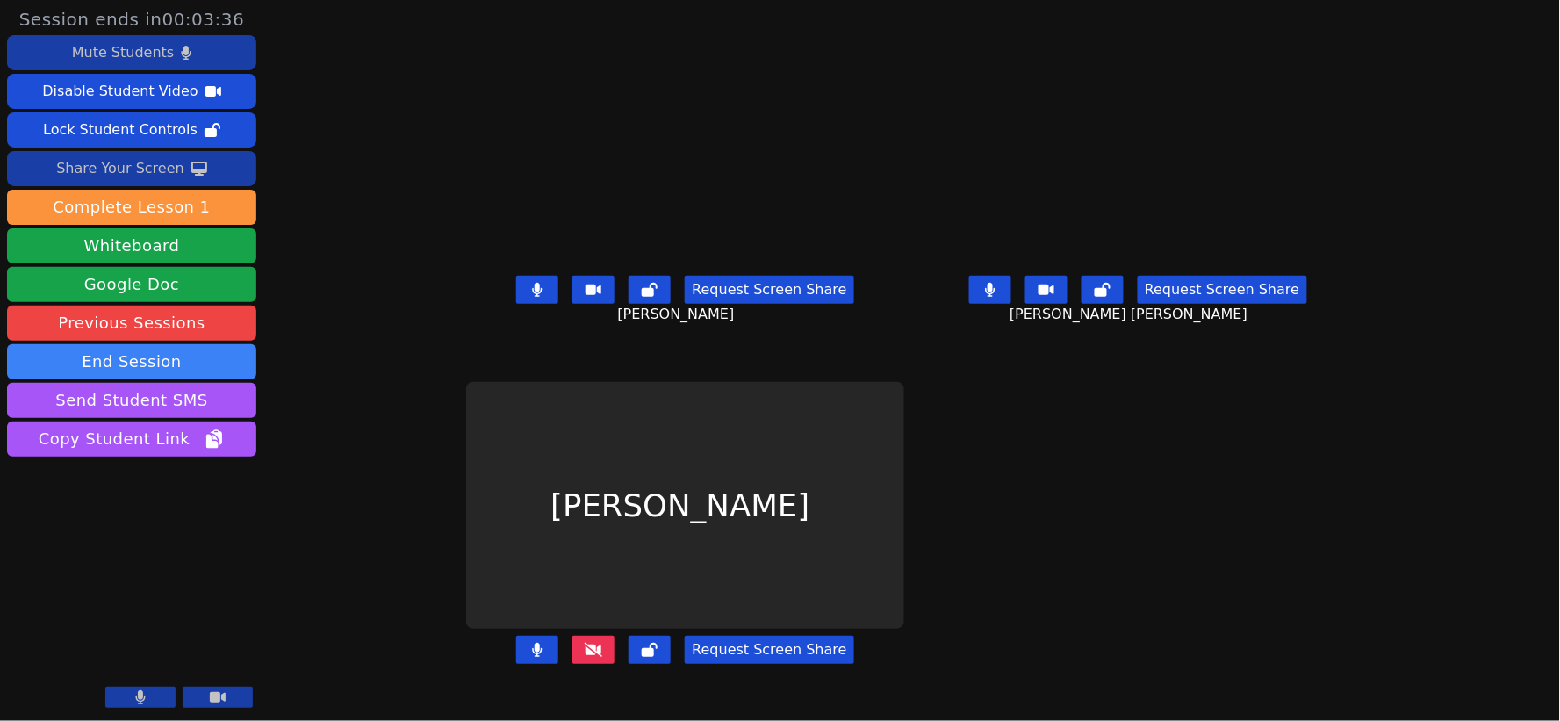
click at [585, 657] on icon at bounding box center [594, 649] width 18 height 14
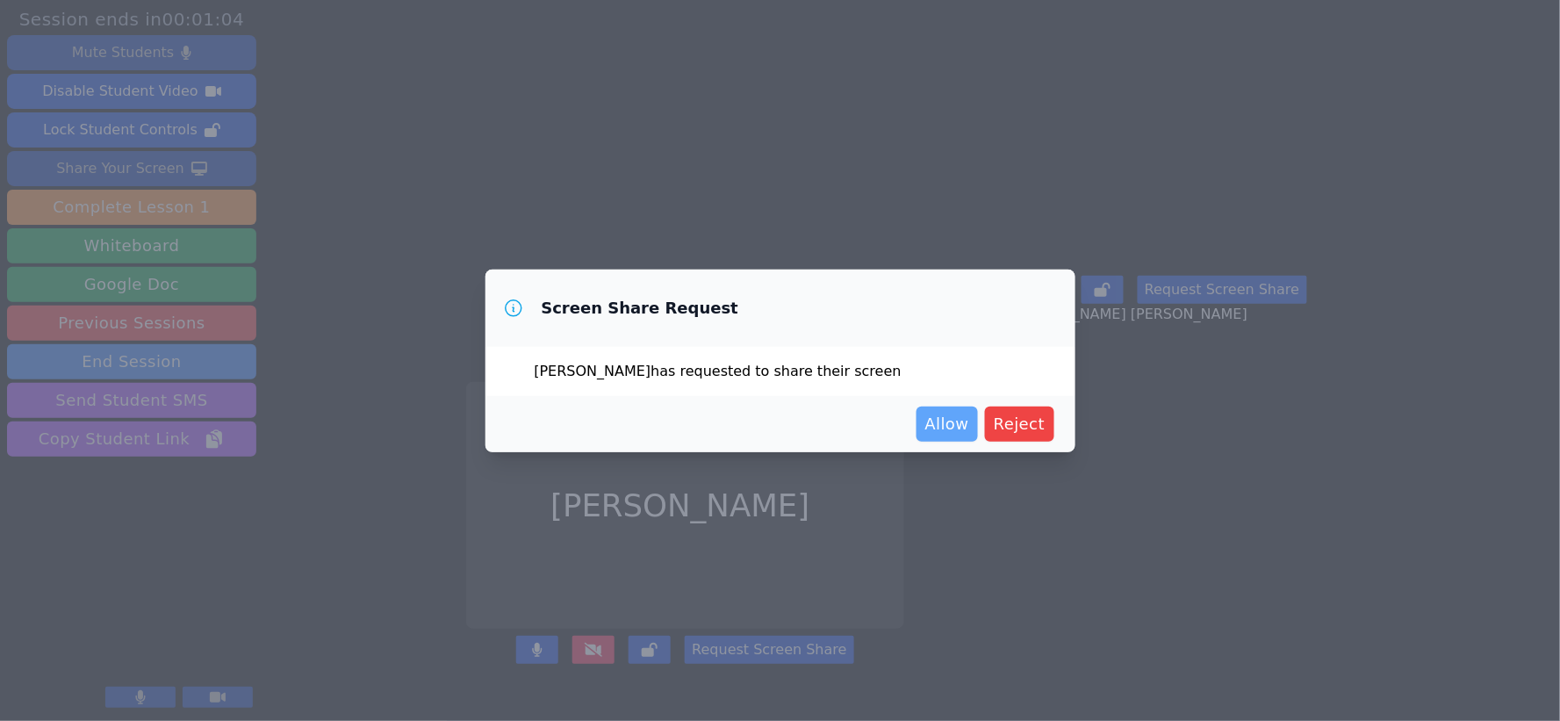
click at [958, 428] on span "Allow" at bounding box center [947, 424] width 44 height 25
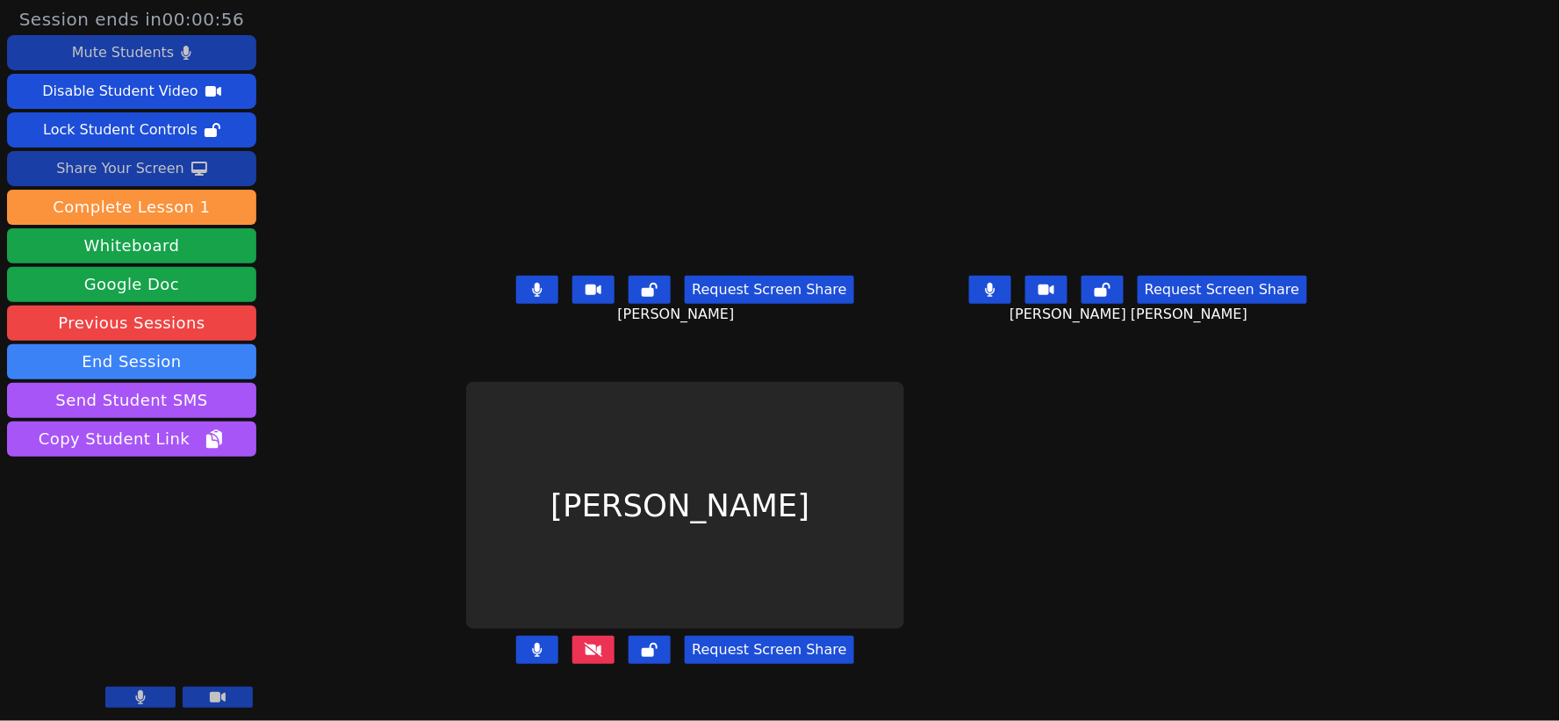
click at [585, 657] on icon at bounding box center [594, 649] width 18 height 14
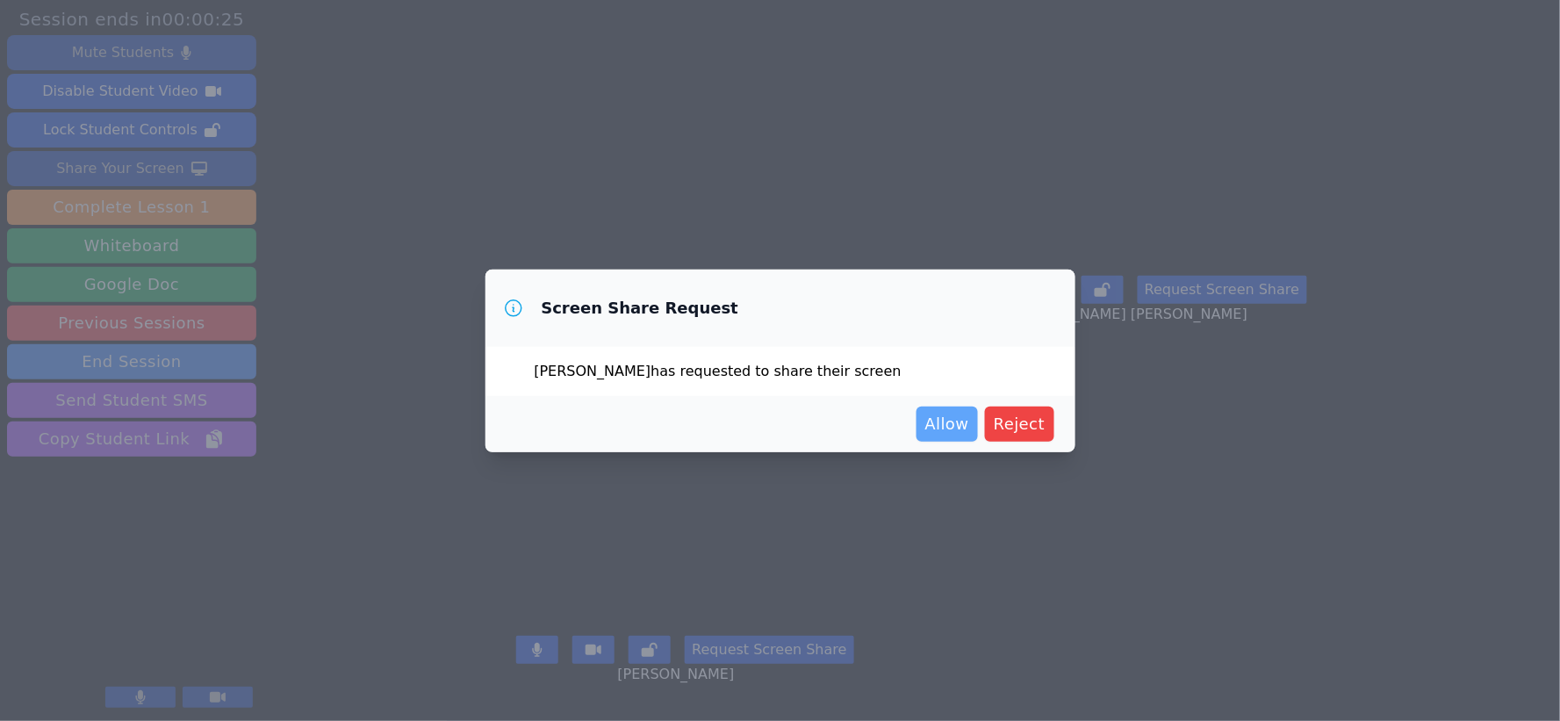
click at [944, 432] on span "Allow" at bounding box center [947, 424] width 44 height 25
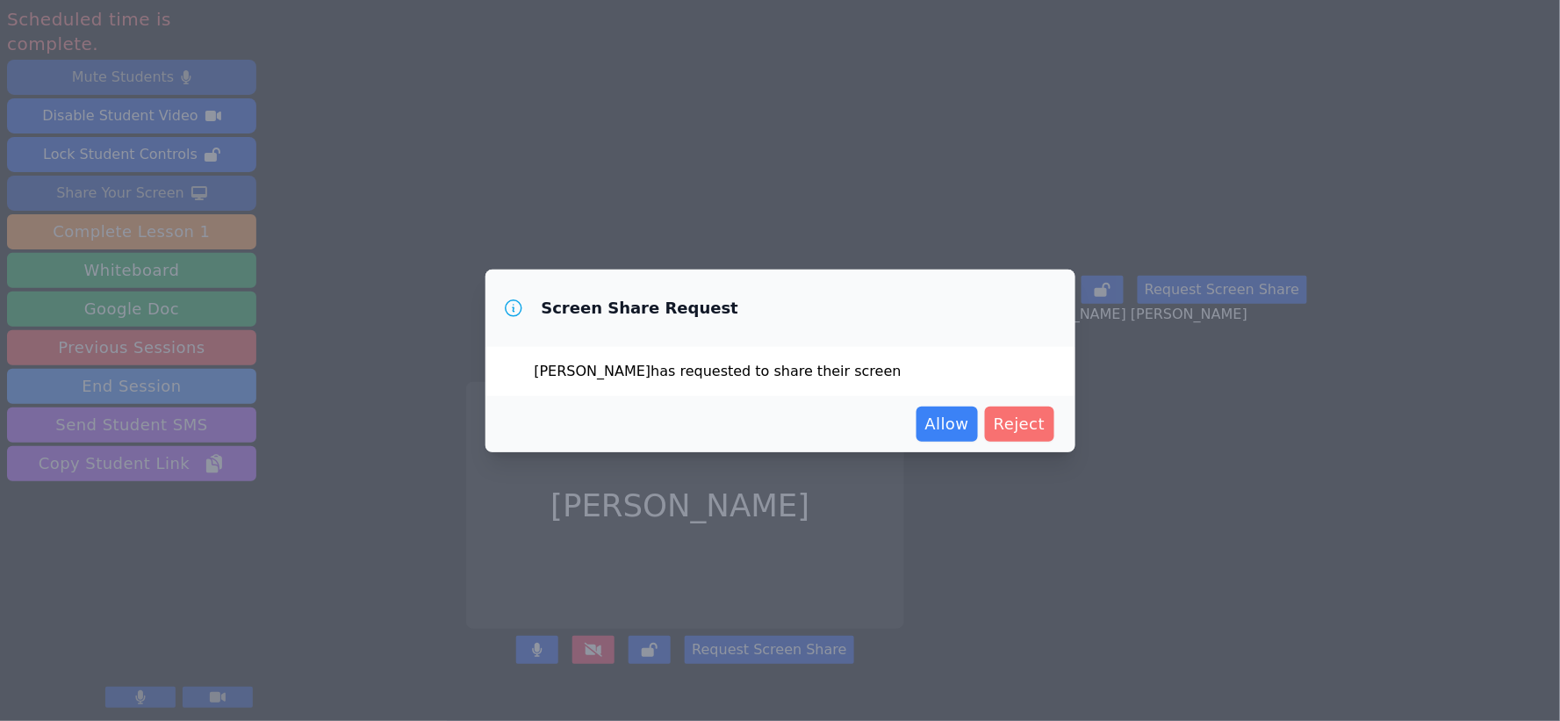
click at [1024, 428] on span "Reject" at bounding box center [1020, 424] width 52 height 25
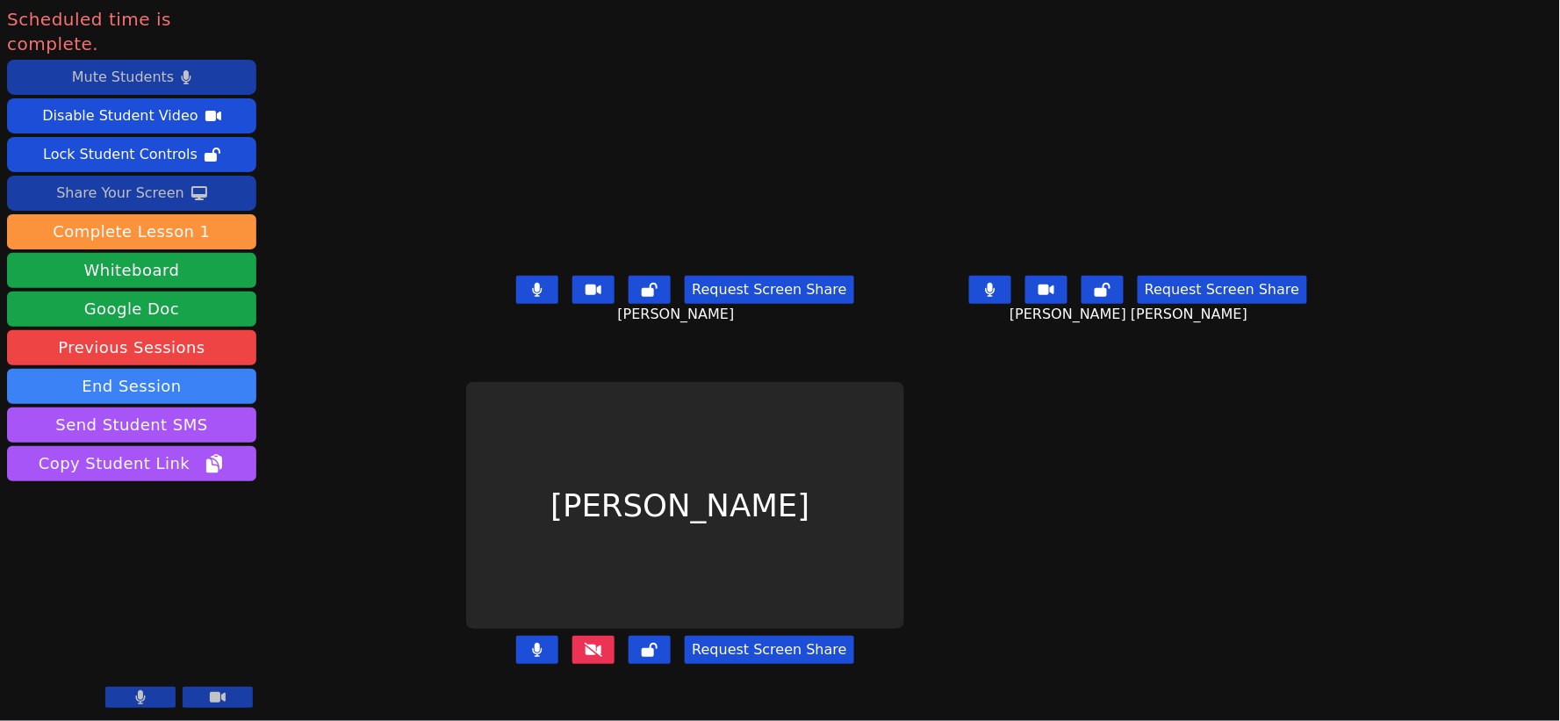
click at [585, 657] on icon at bounding box center [594, 649] width 18 height 14
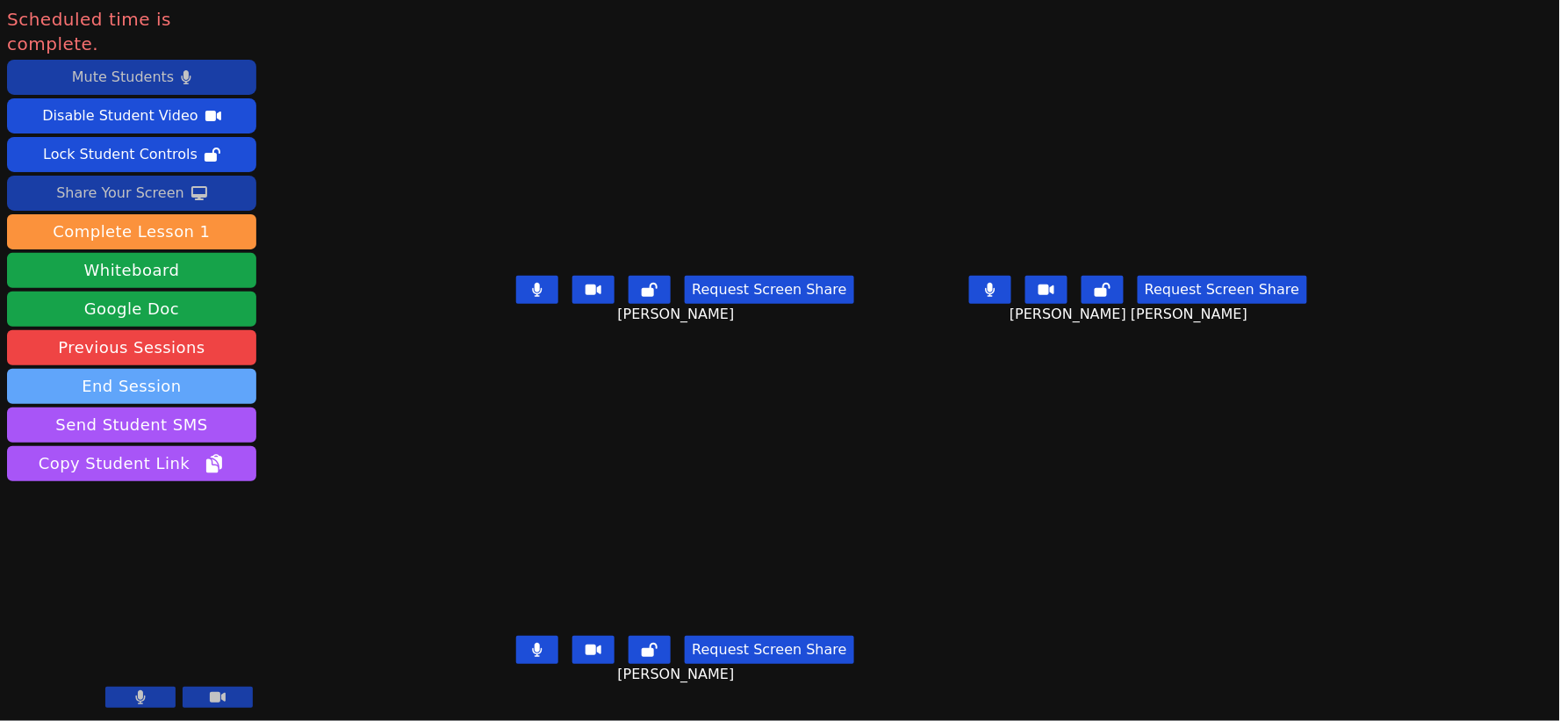
click at [222, 369] on button "End Session" at bounding box center [131, 386] width 249 height 35
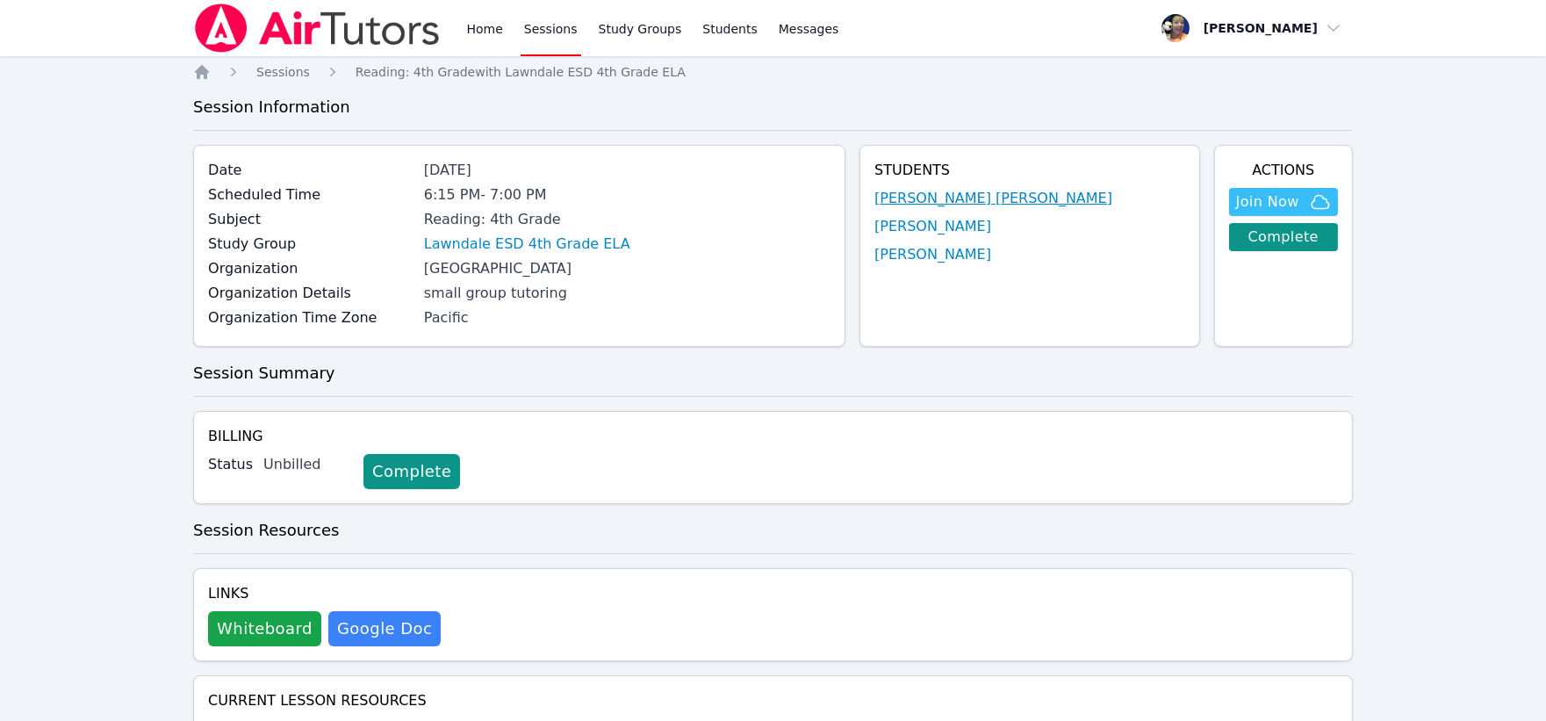
click at [954, 197] on link "[PERSON_NAME] [PERSON_NAME]" at bounding box center [993, 198] width 238 height 21
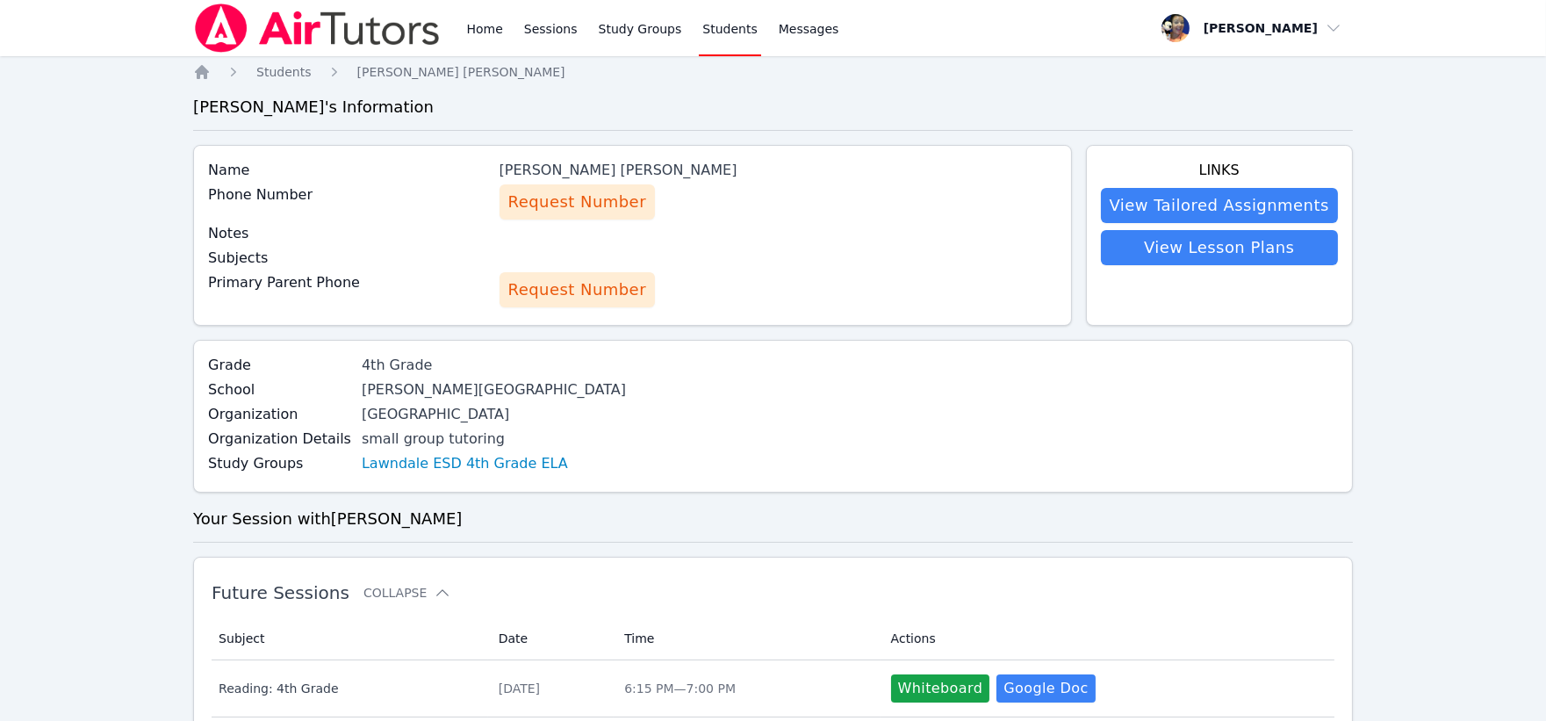
click at [584, 287] on span "Request Number" at bounding box center [577, 289] width 138 height 25
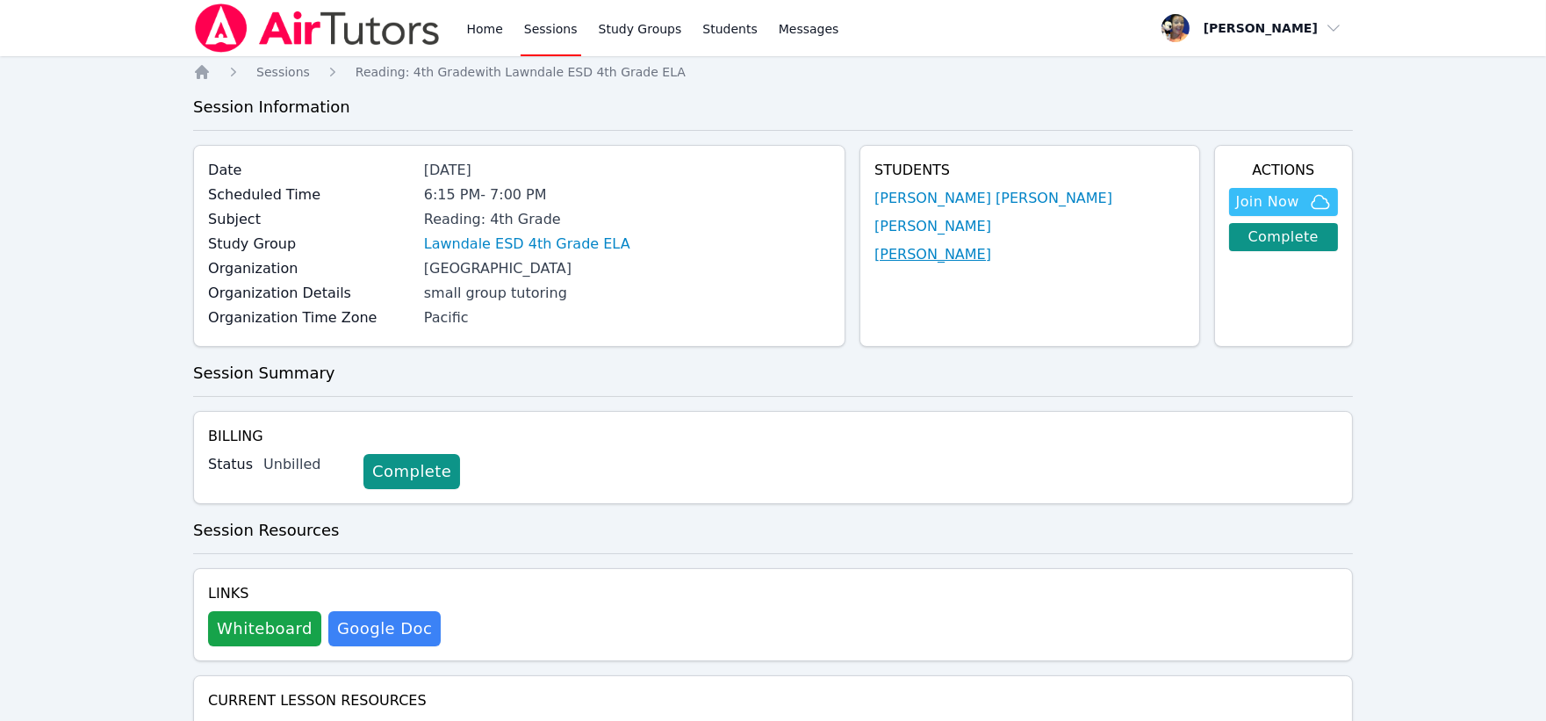
click at [951, 259] on link "[PERSON_NAME]" at bounding box center [932, 254] width 117 height 21
click at [953, 219] on link "[PERSON_NAME]" at bounding box center [932, 226] width 117 height 21
